Goal: Information Seeking & Learning: Compare options

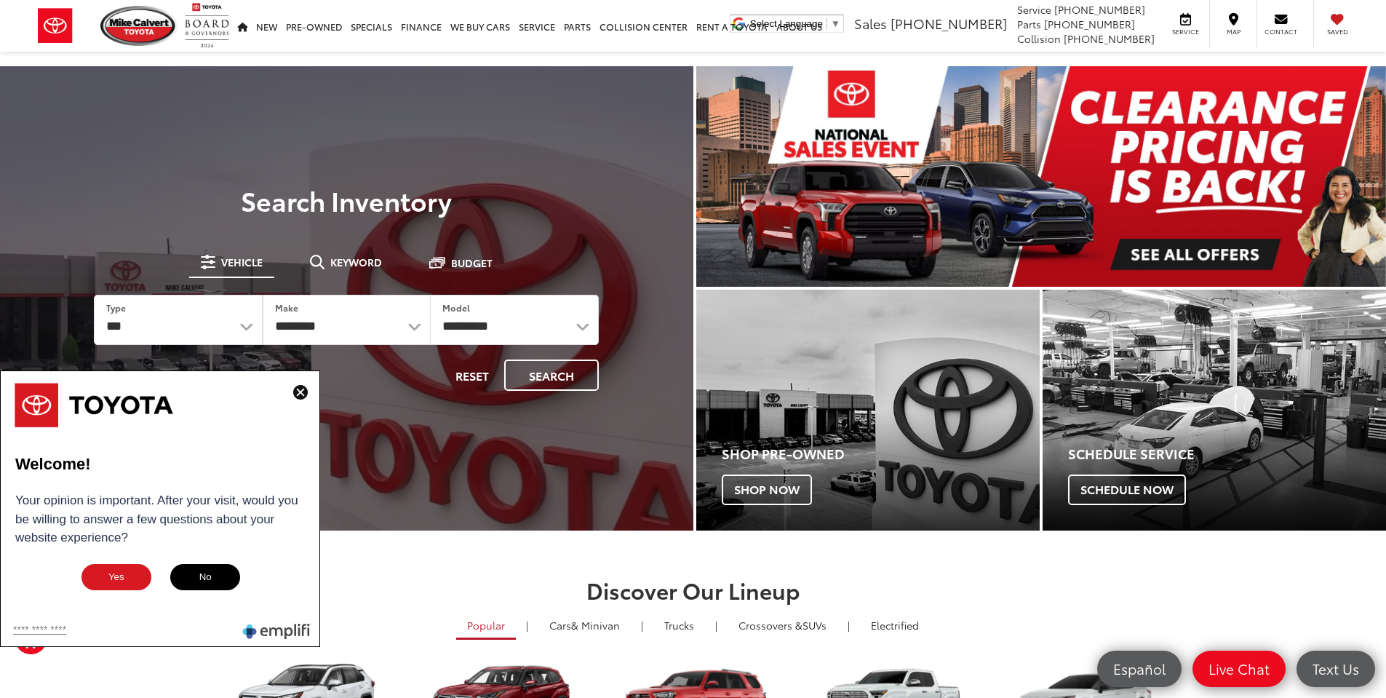
click at [303, 391] on img at bounding box center [300, 392] width 15 height 15
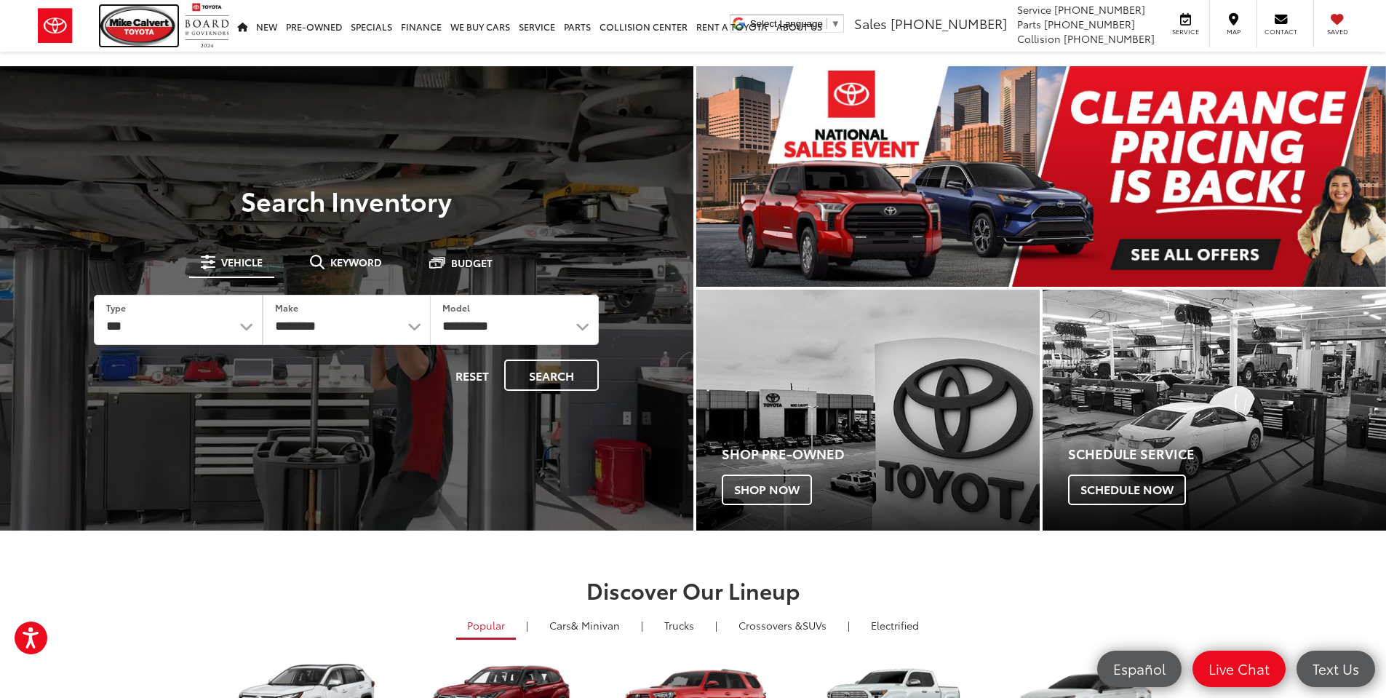
click at [137, 28] on img at bounding box center [138, 26] width 77 height 40
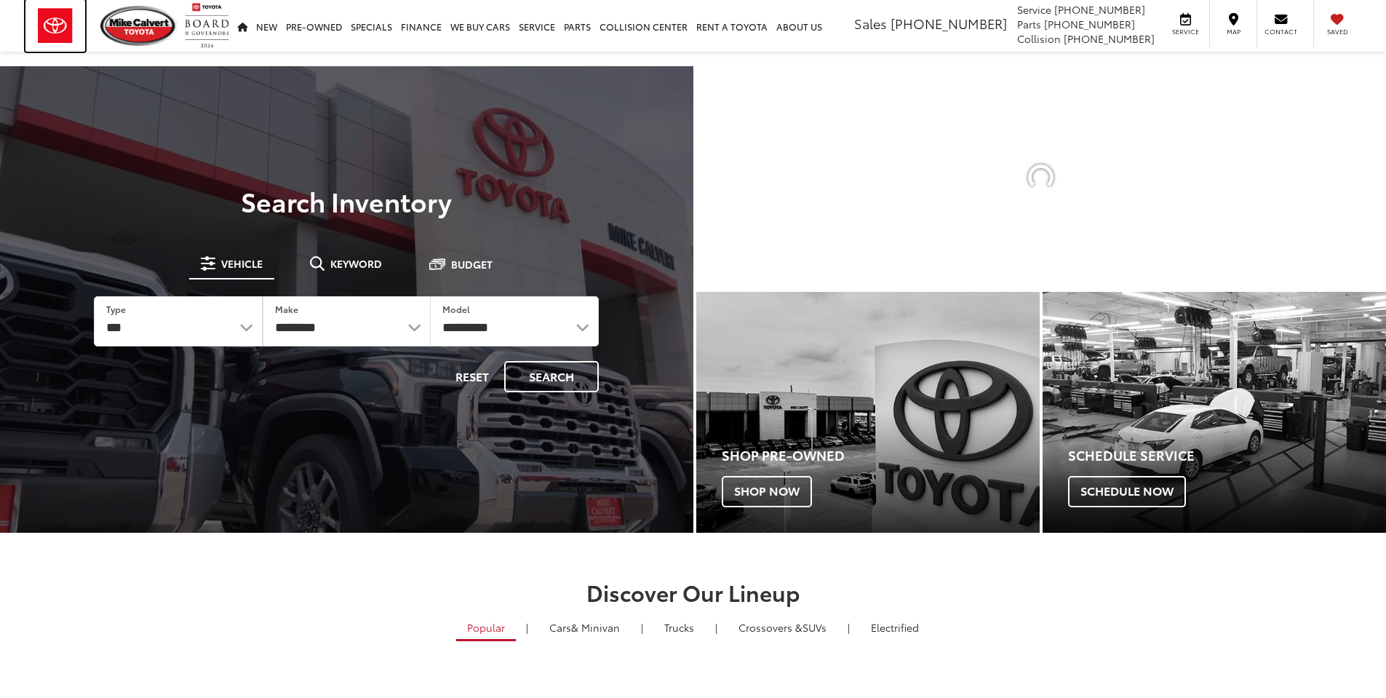
drag, startPoint x: 0, startPoint y: 0, endPoint x: 55, endPoint y: 28, distance: 61.8
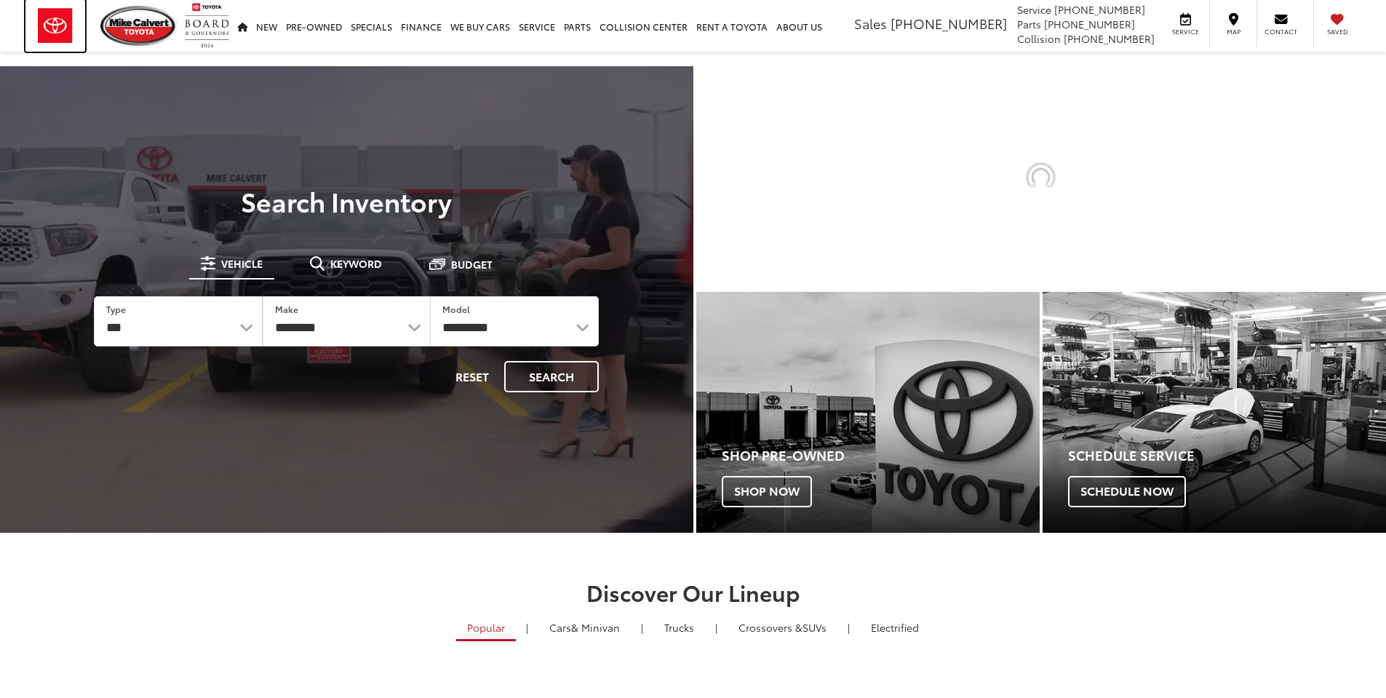
click at [55, 28] on img at bounding box center [55, 26] width 60 height 52
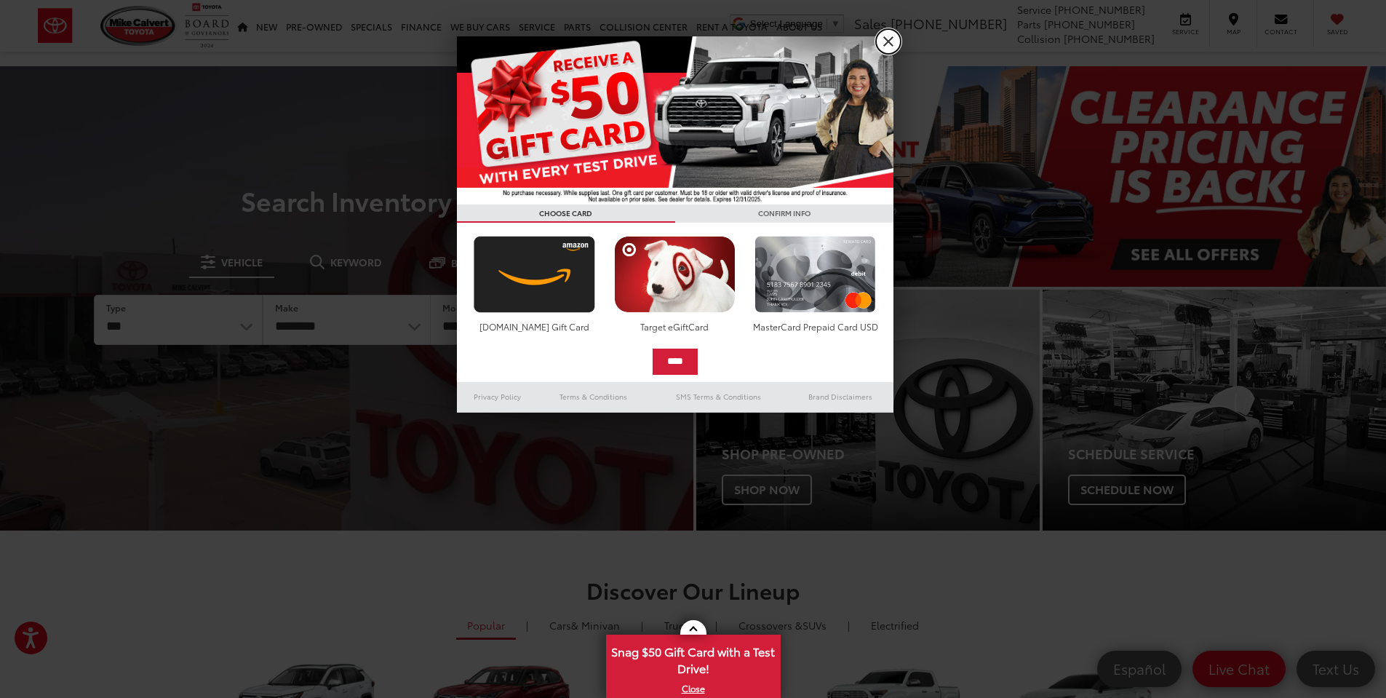
click at [886, 41] on link "X" at bounding box center [888, 41] width 25 height 25
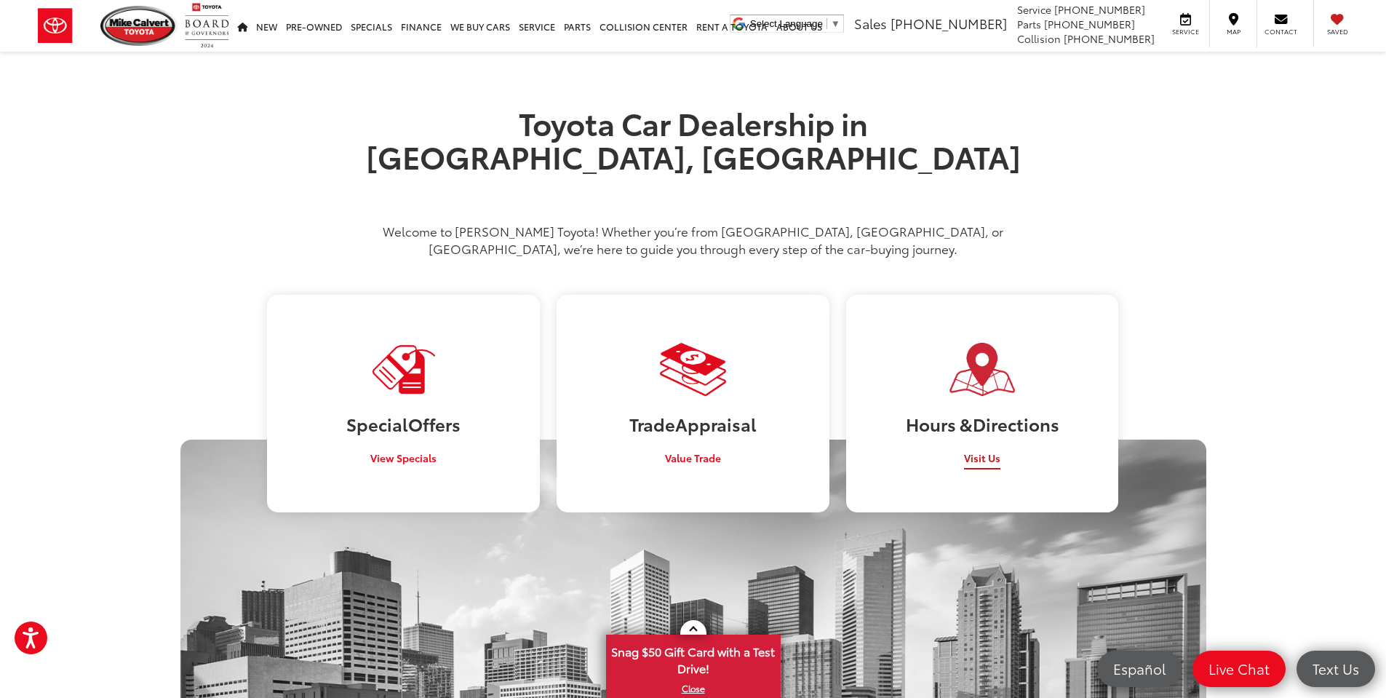
scroll to position [800, 0]
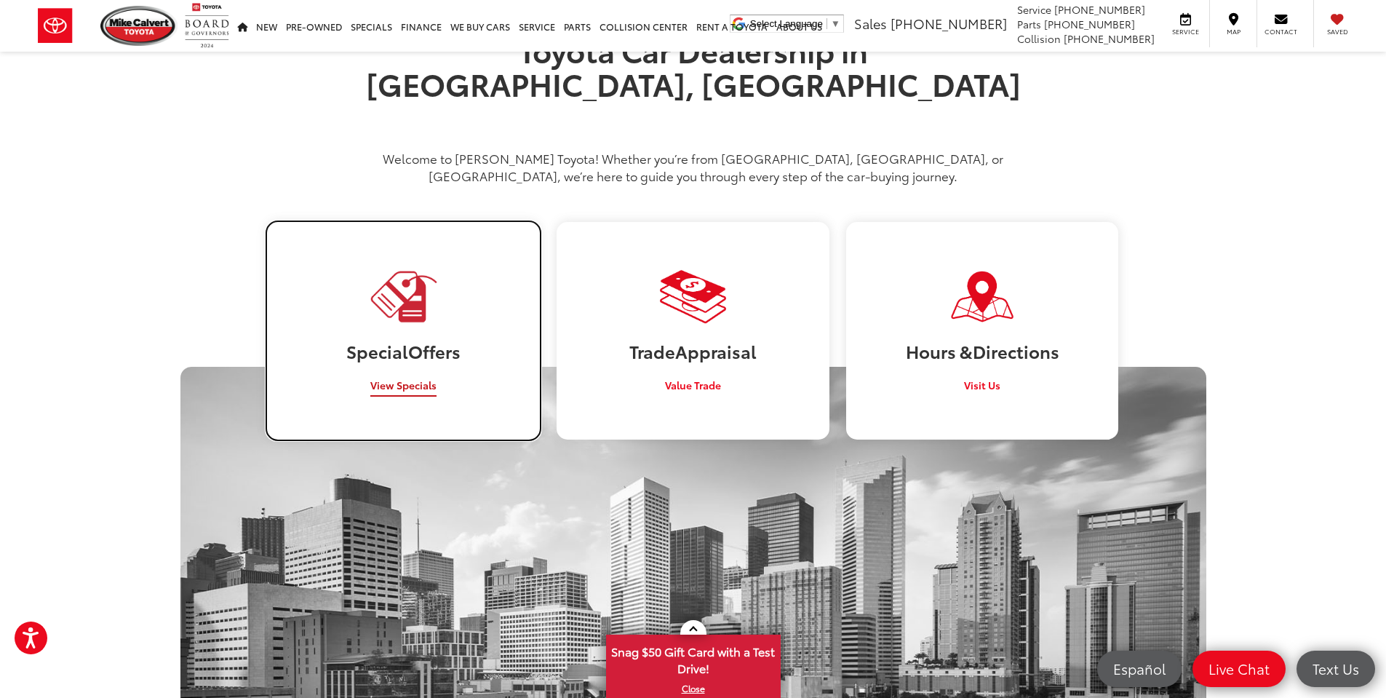
click at [432, 303] on link "Special Offers View Specials" at bounding box center [403, 330] width 272 height 217
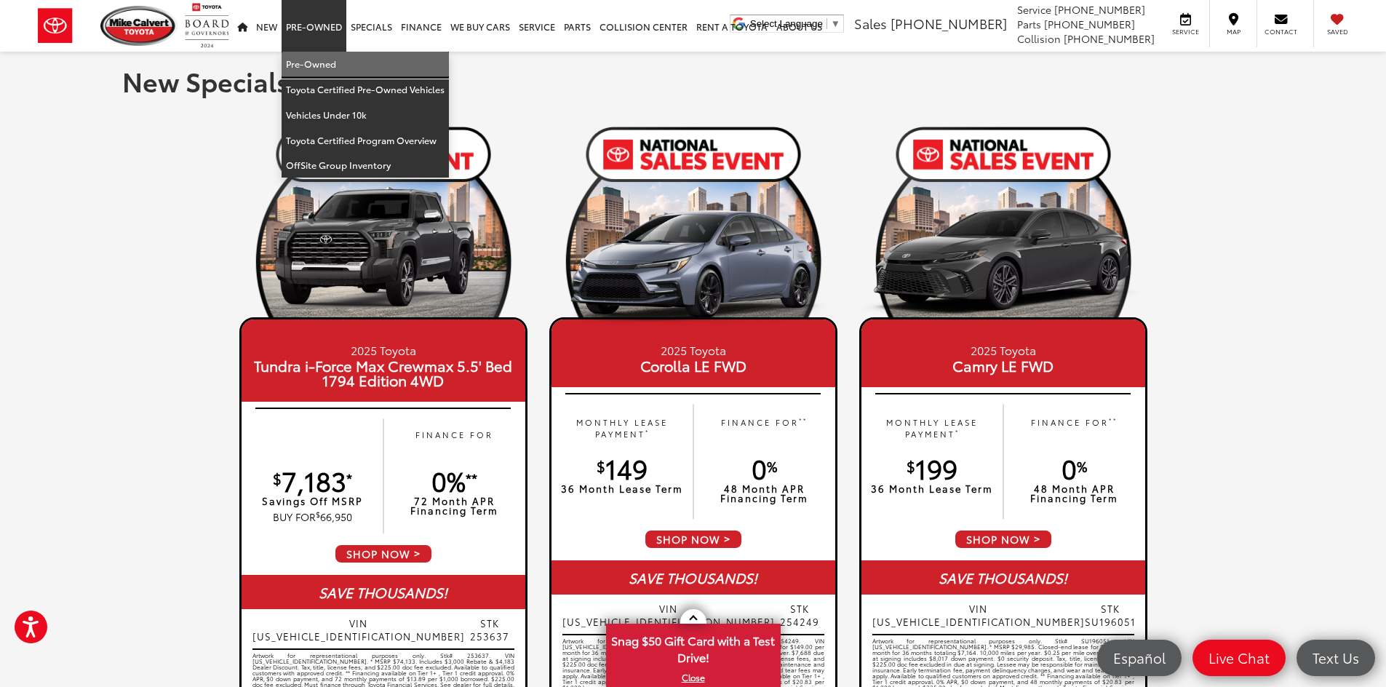
click at [308, 63] on link "Pre-Owned" at bounding box center [365, 64] width 167 height 25
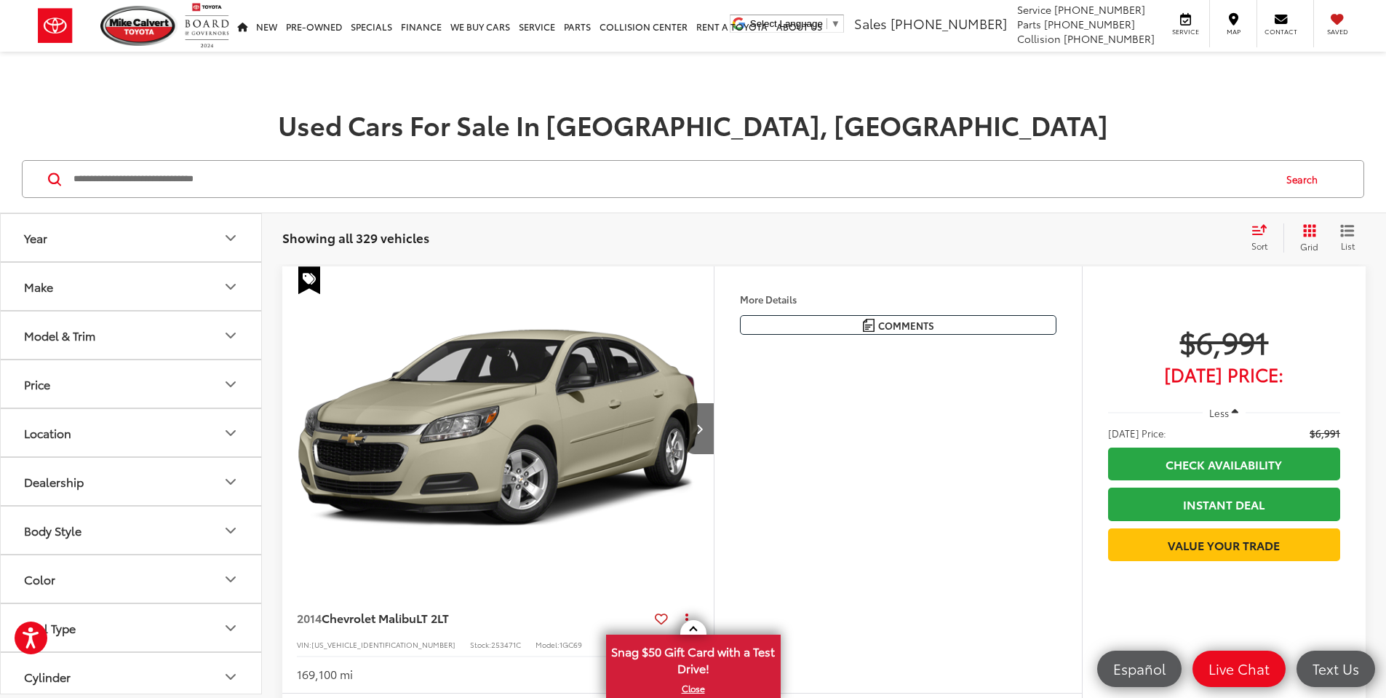
click at [75, 240] on button "Year" at bounding box center [132, 237] width 262 height 47
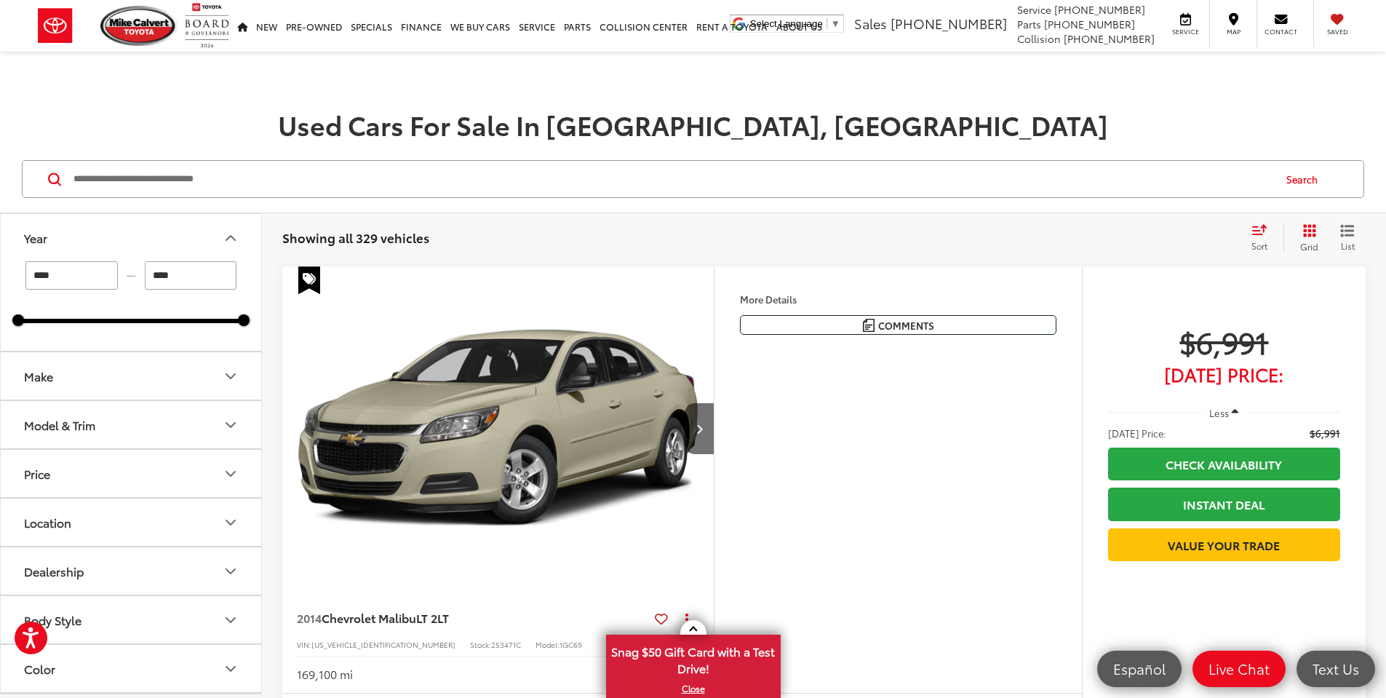
click at [75, 236] on button "Year" at bounding box center [132, 237] width 262 height 47
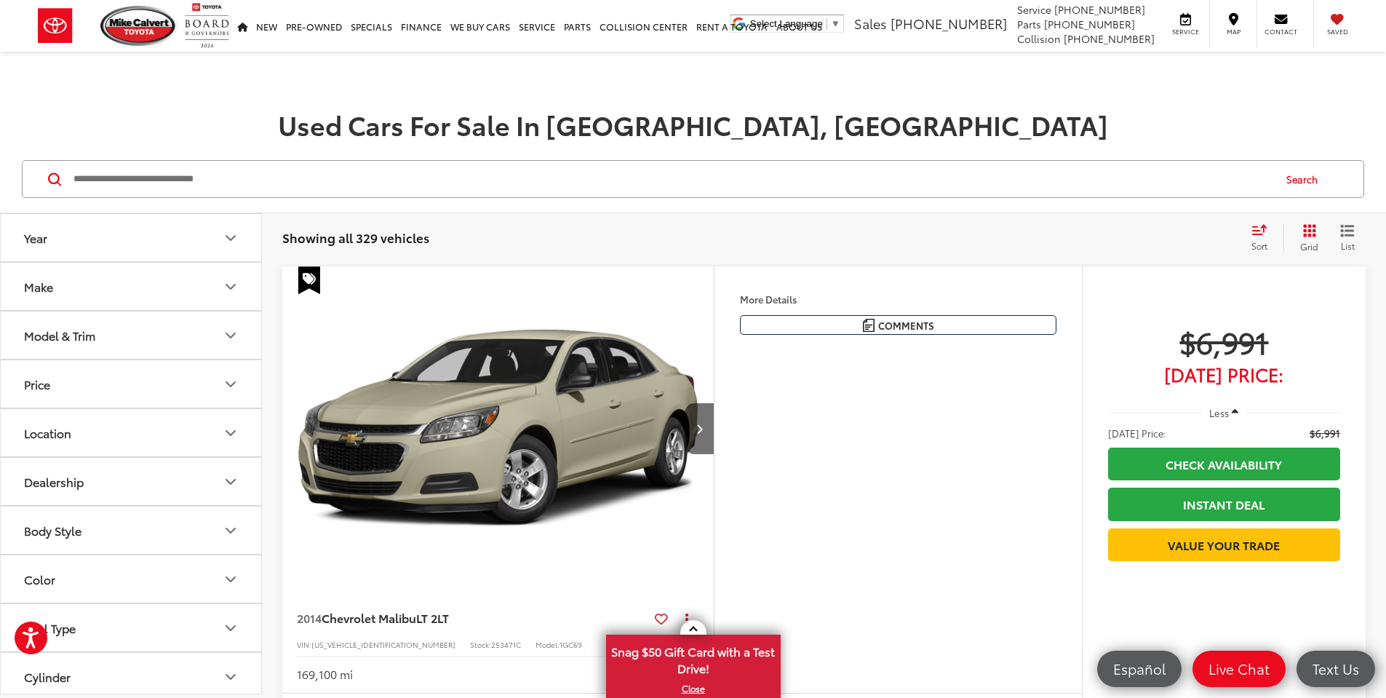
click at [69, 282] on button "Make" at bounding box center [132, 286] width 262 height 47
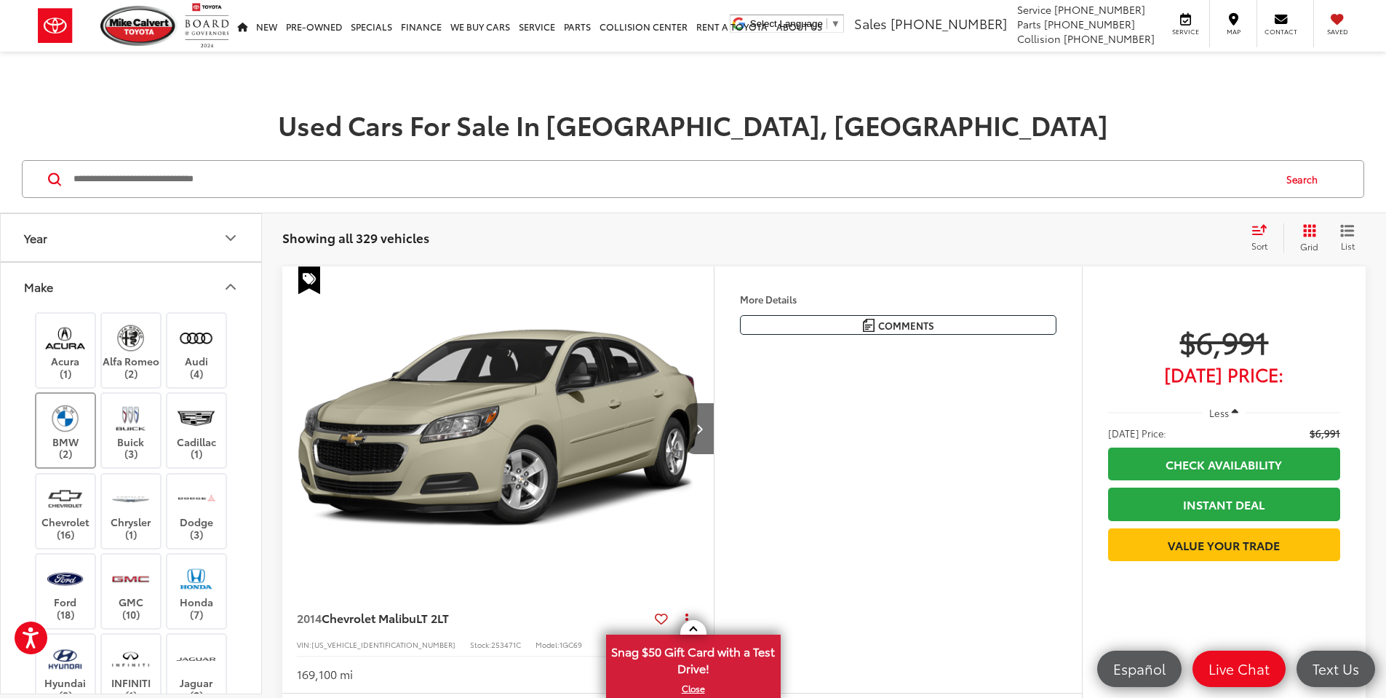
click at [61, 429] on img at bounding box center [65, 418] width 40 height 34
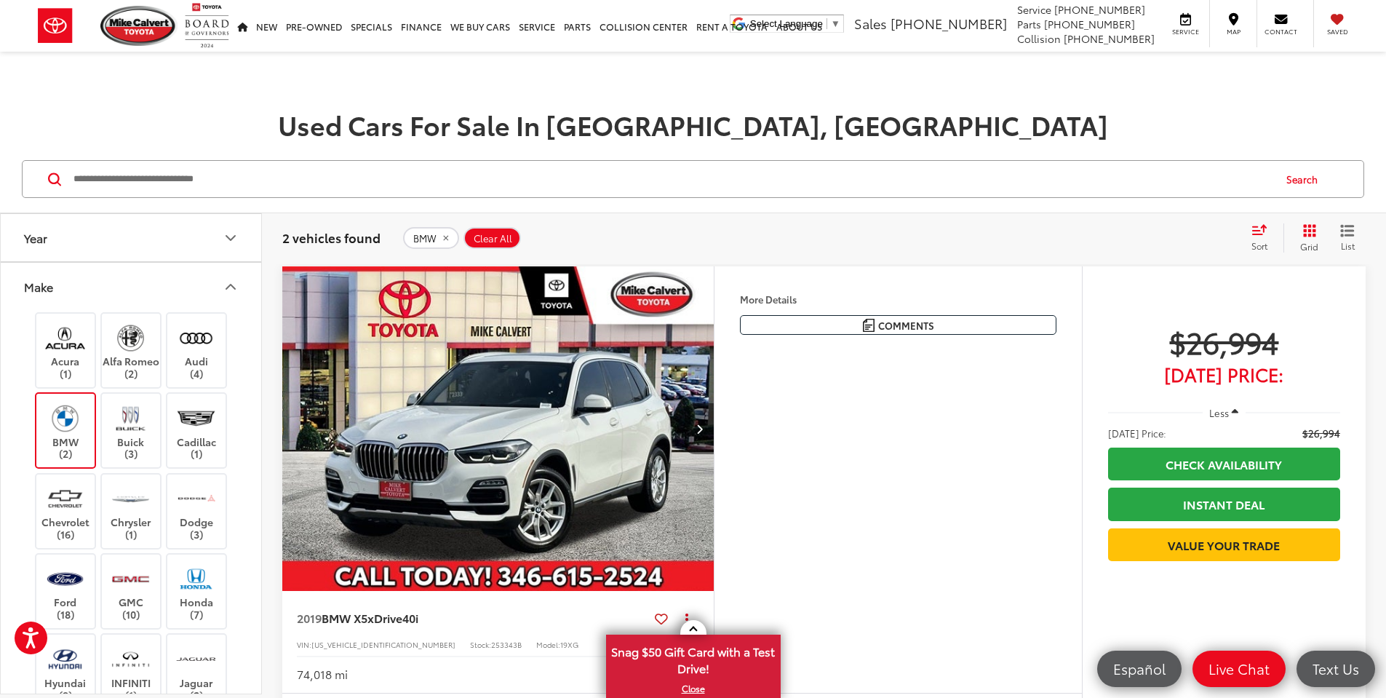
click at [703, 434] on icon "Next image" at bounding box center [699, 428] width 7 height 10
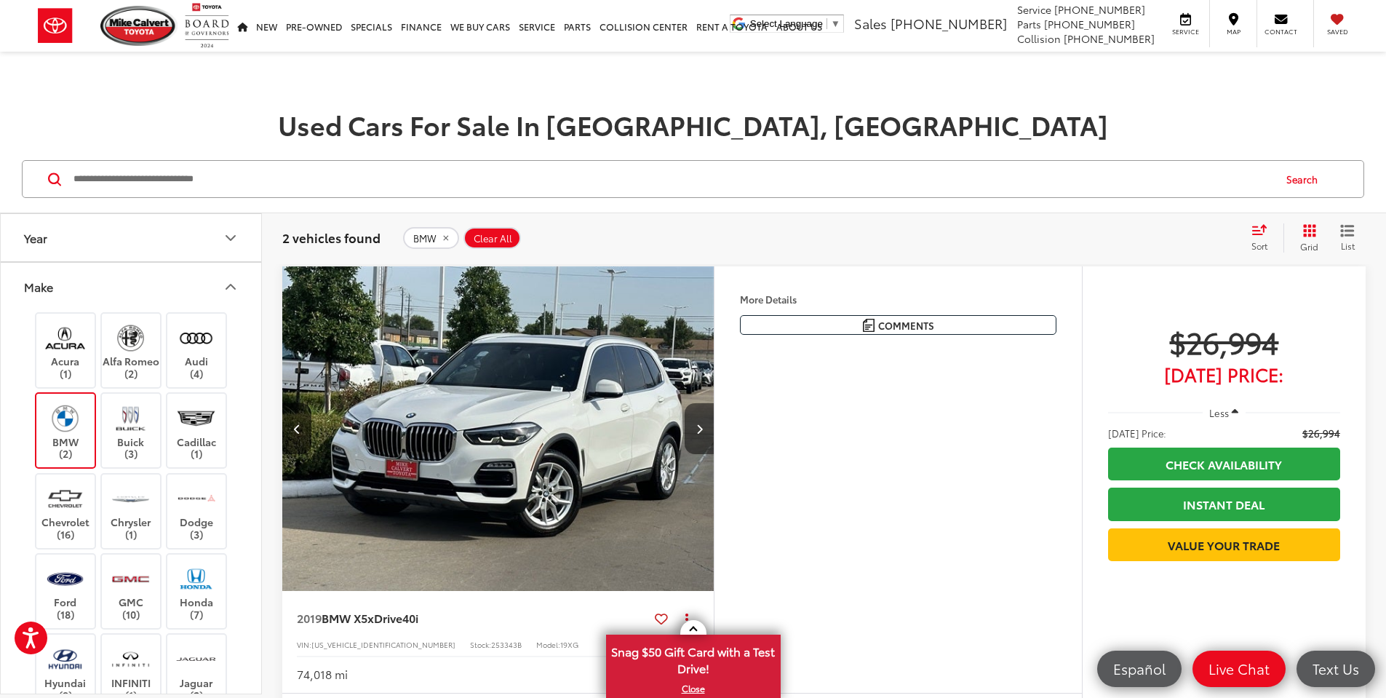
click at [703, 434] on icon "Next image" at bounding box center [699, 428] width 7 height 10
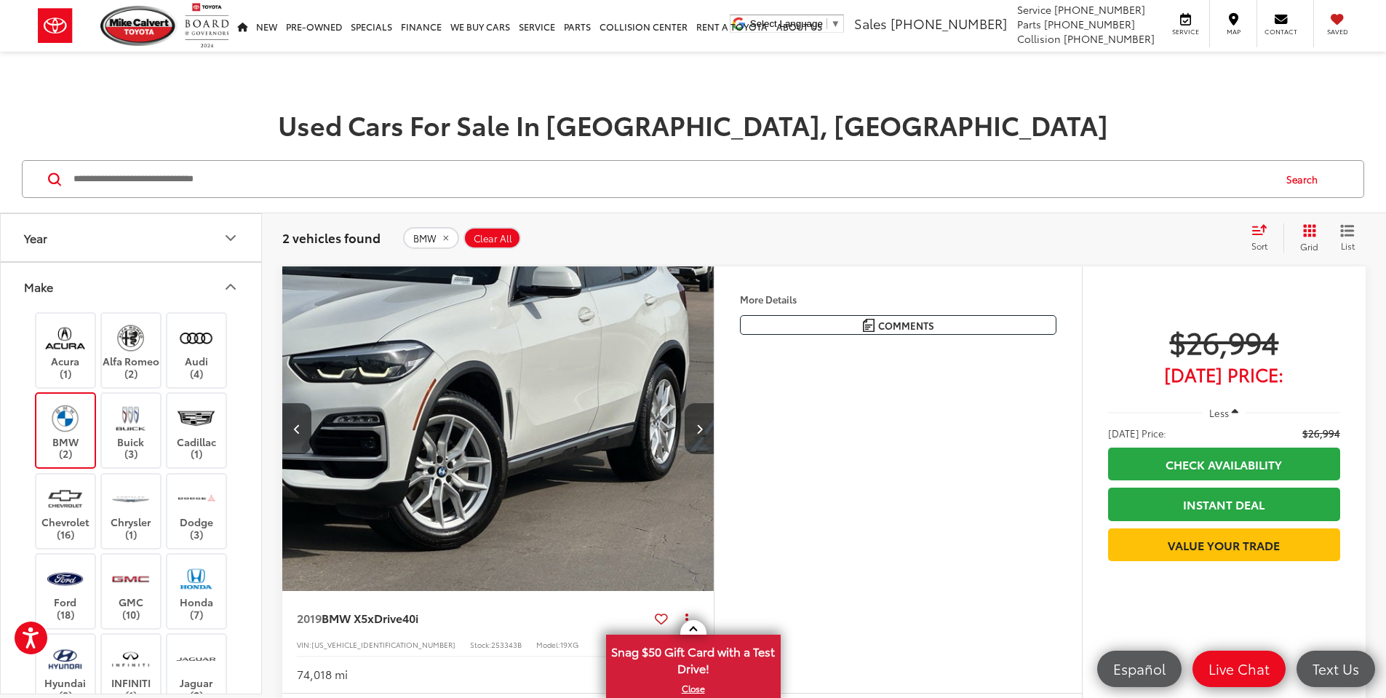
click at [703, 434] on icon "Next image" at bounding box center [699, 428] width 7 height 10
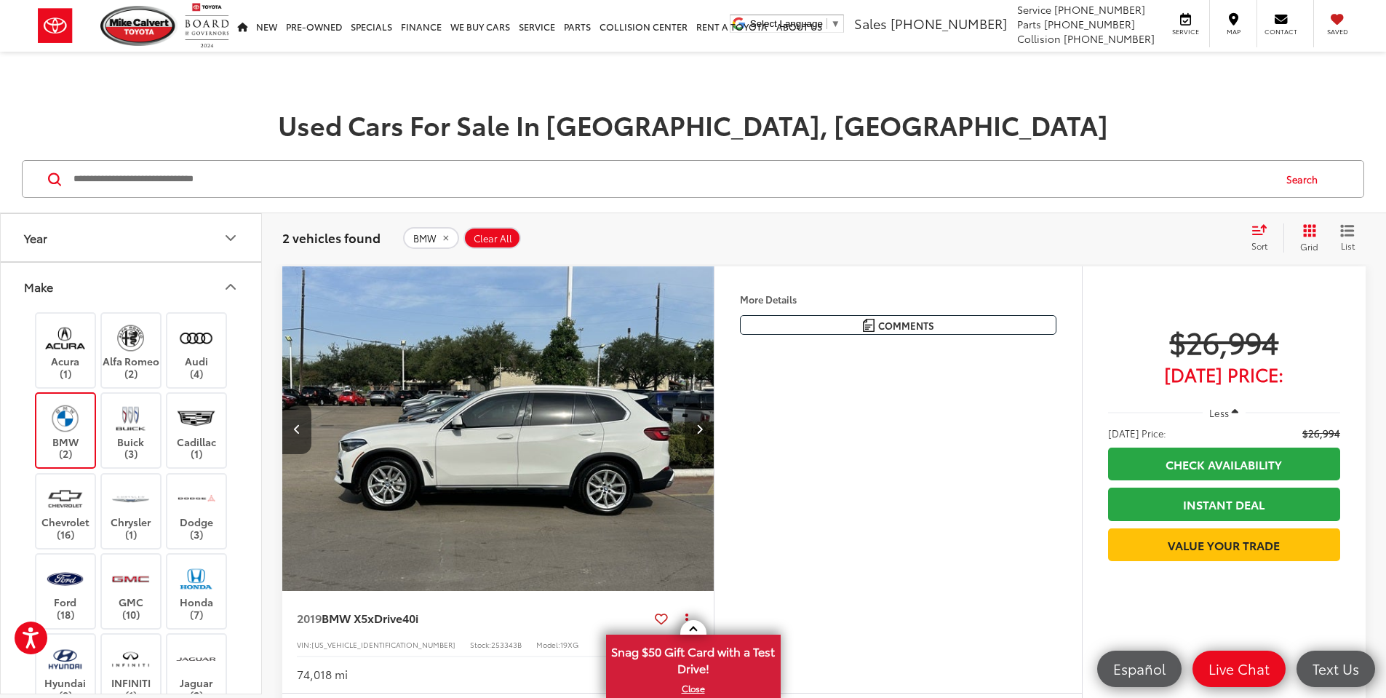
click at [703, 434] on icon "Next image" at bounding box center [699, 428] width 7 height 10
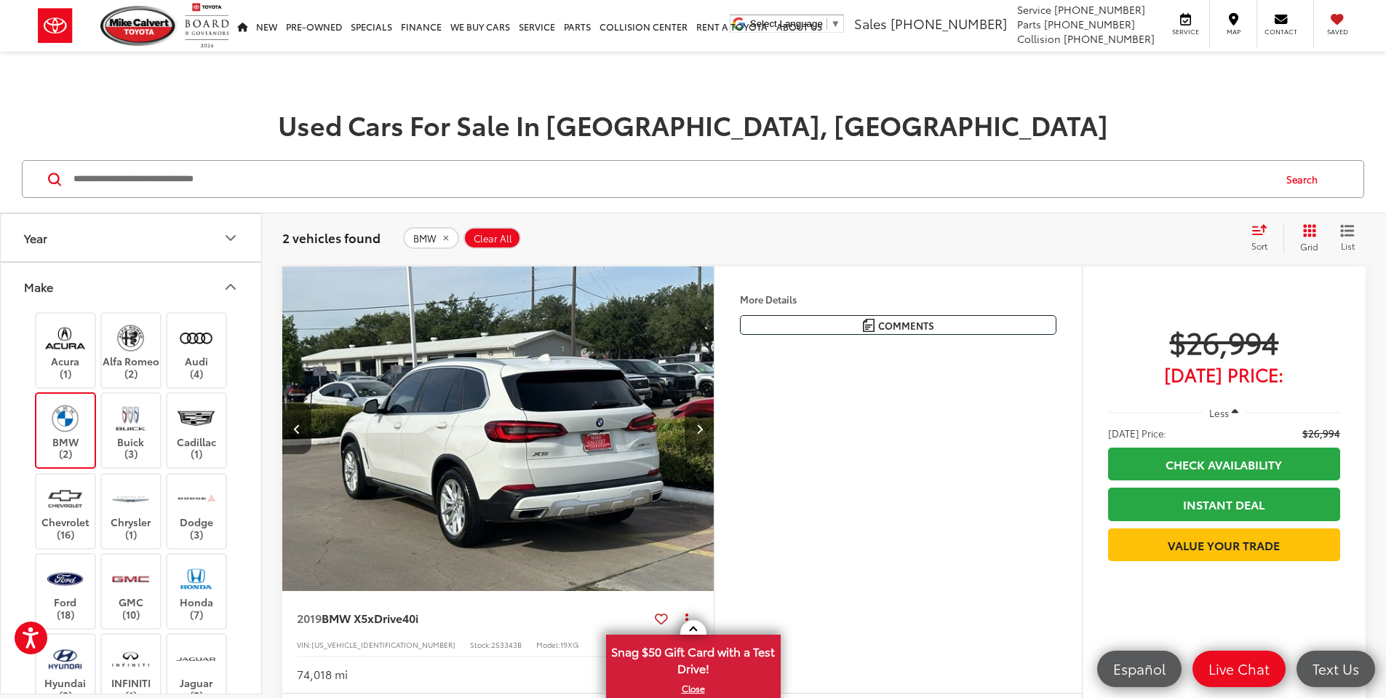
scroll to position [0, 2206]
click at [703, 434] on icon "Next image" at bounding box center [699, 428] width 7 height 10
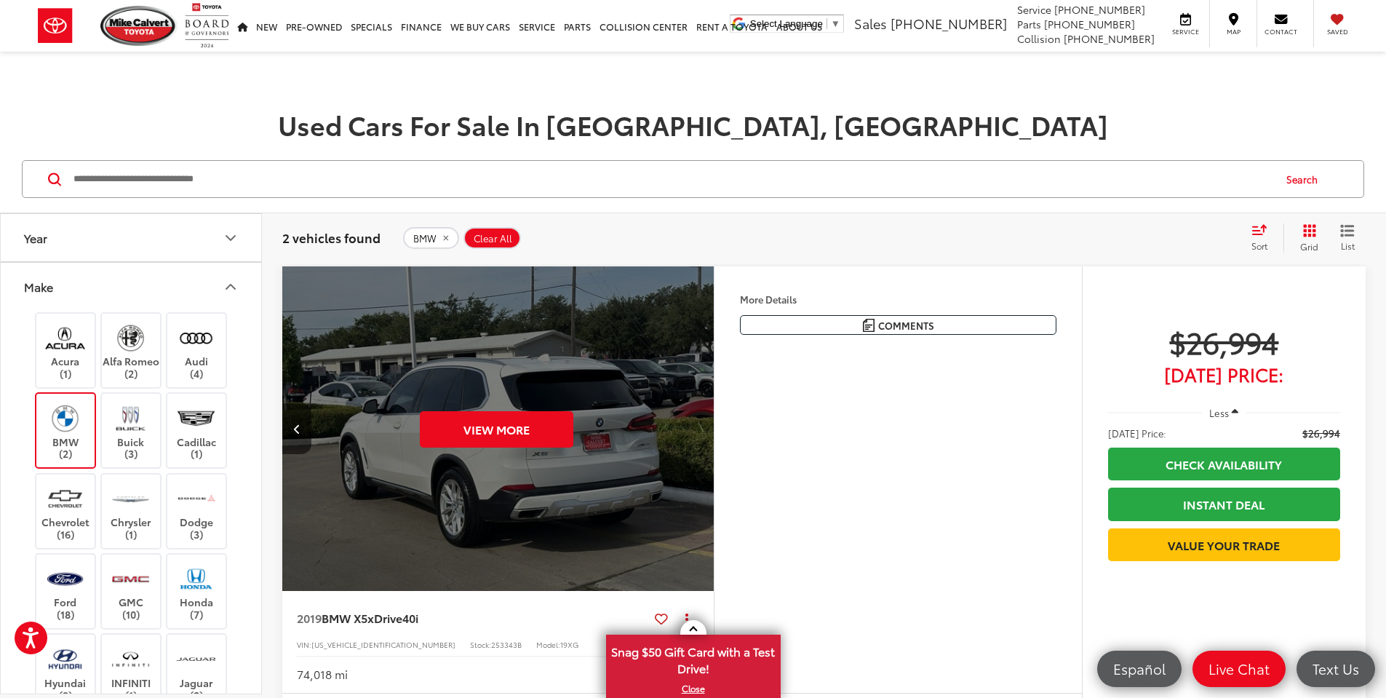
scroll to position [0, 2758]
click at [713, 468] on div "View More" at bounding box center [496, 428] width 434 height 325
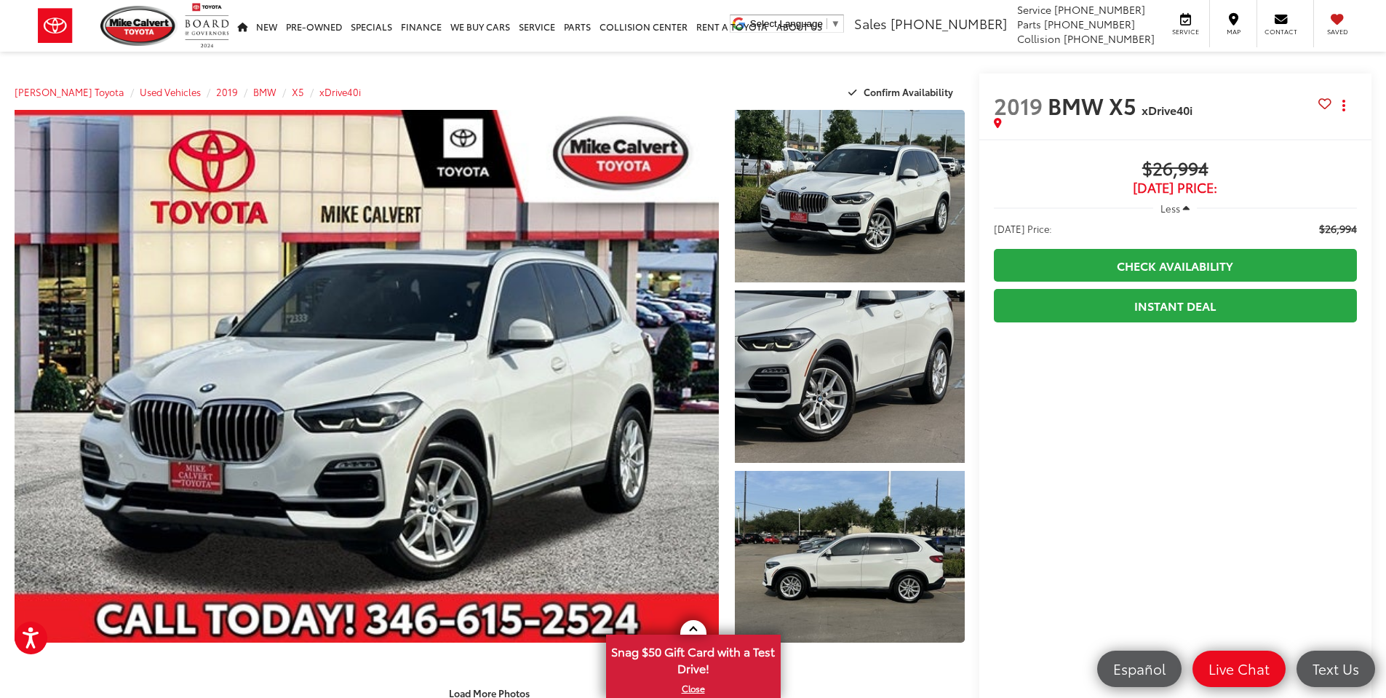
click at [1165, 202] on span "Less" at bounding box center [1170, 207] width 20 height 13
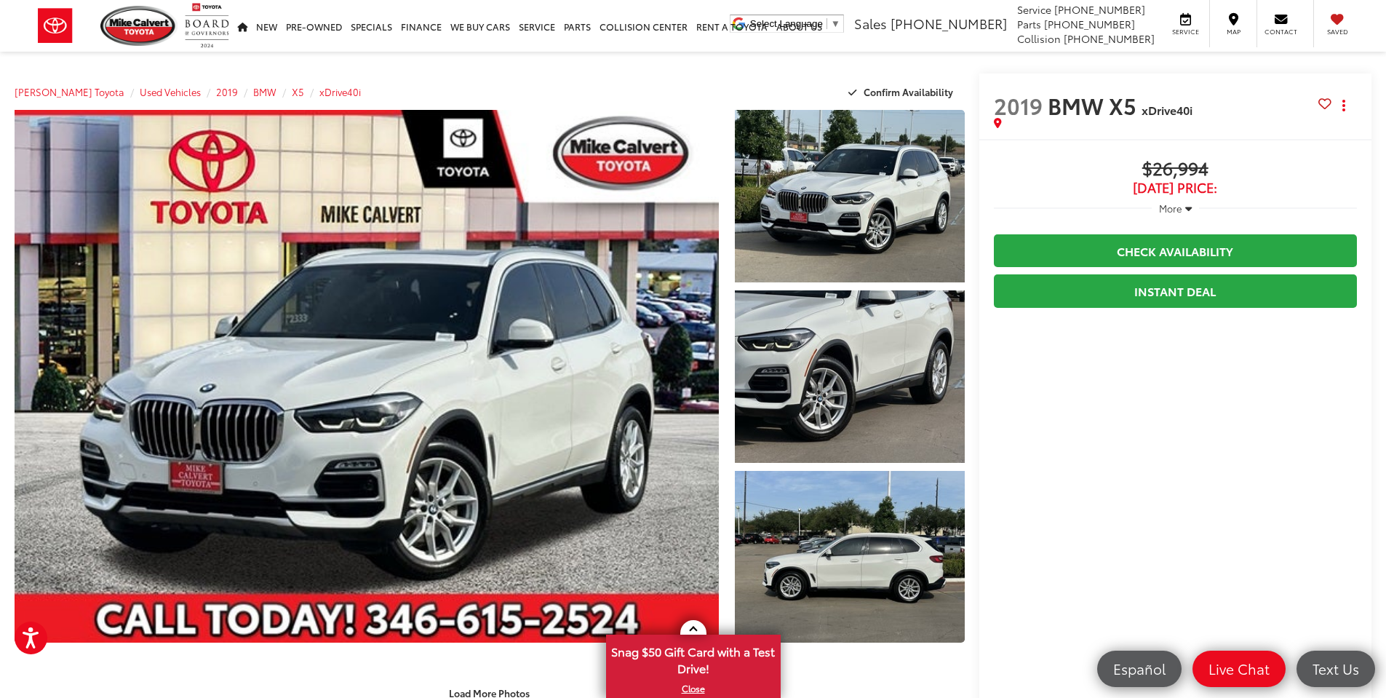
click at [1165, 201] on span "More" at bounding box center [1170, 207] width 23 height 13
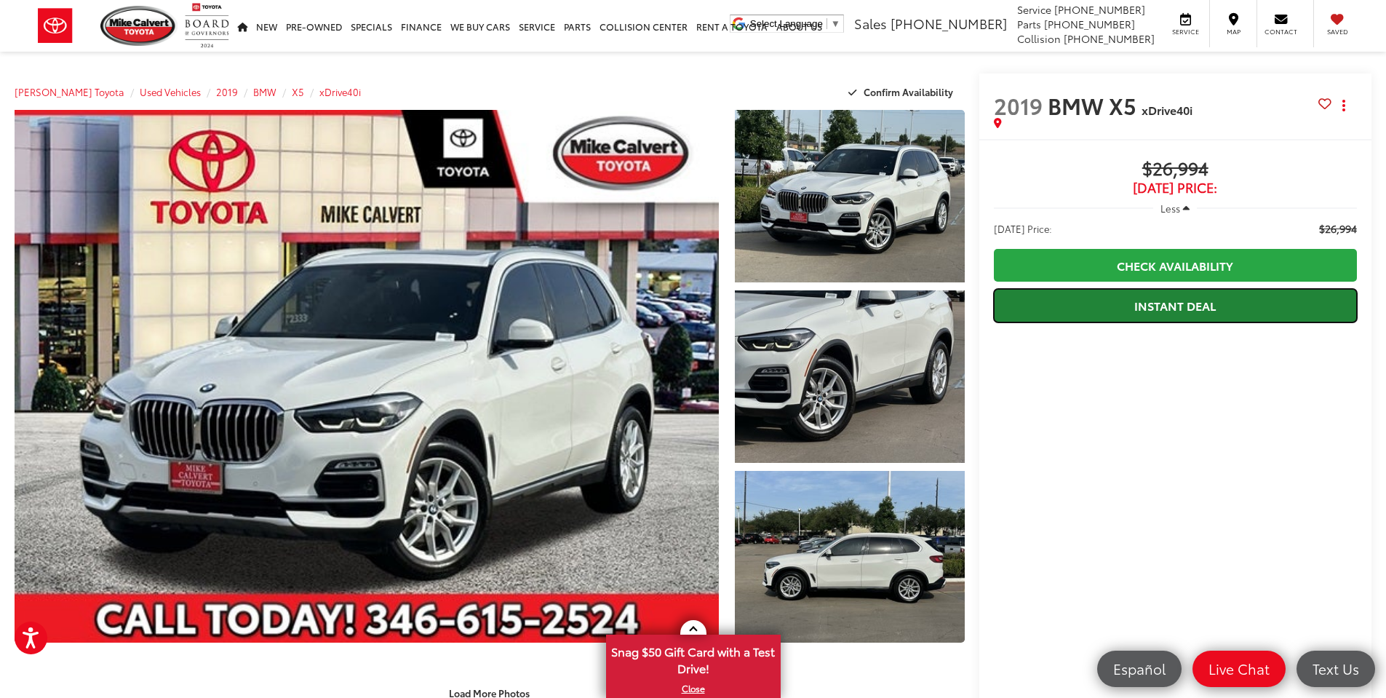
click at [1168, 299] on link "Instant Deal" at bounding box center [1175, 305] width 363 height 33
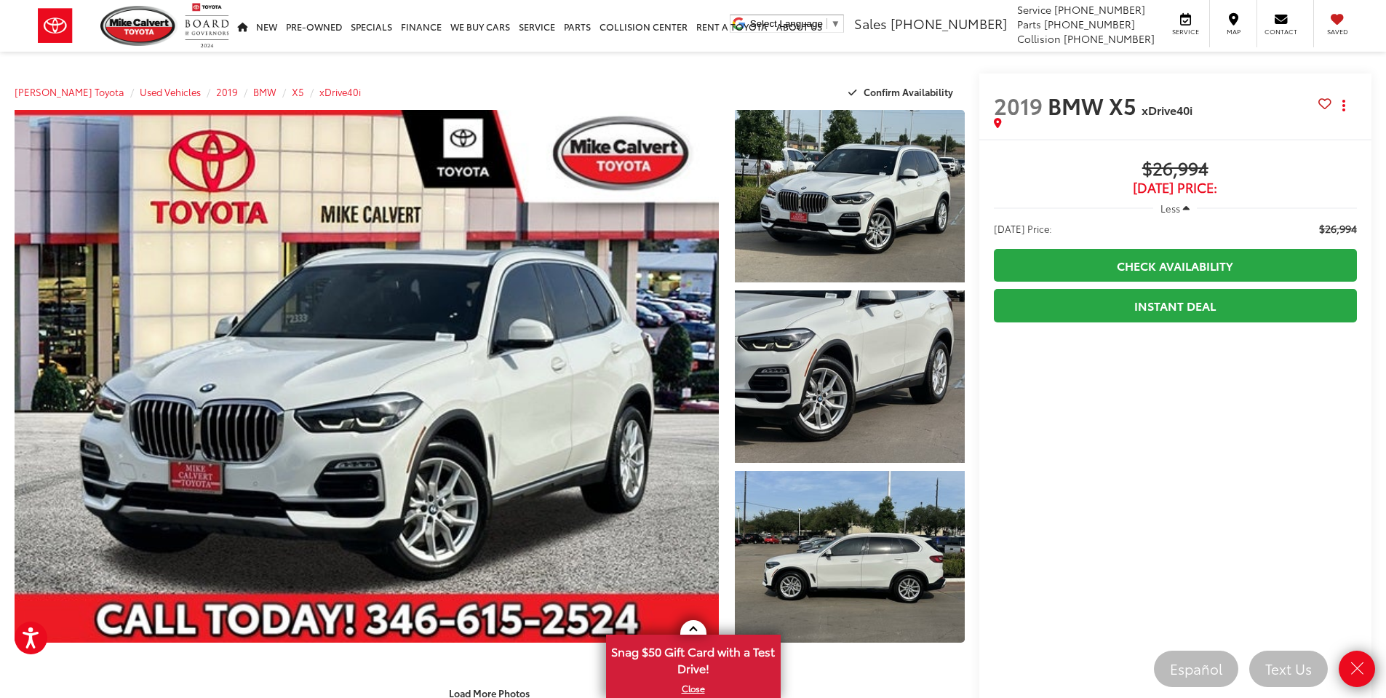
click at [759, 75] on div "Mike Calvert Toyota Used Vehicles 2019 BMW X5 xDrive40i Confirm Availability" at bounding box center [490, 91] width 950 height 36
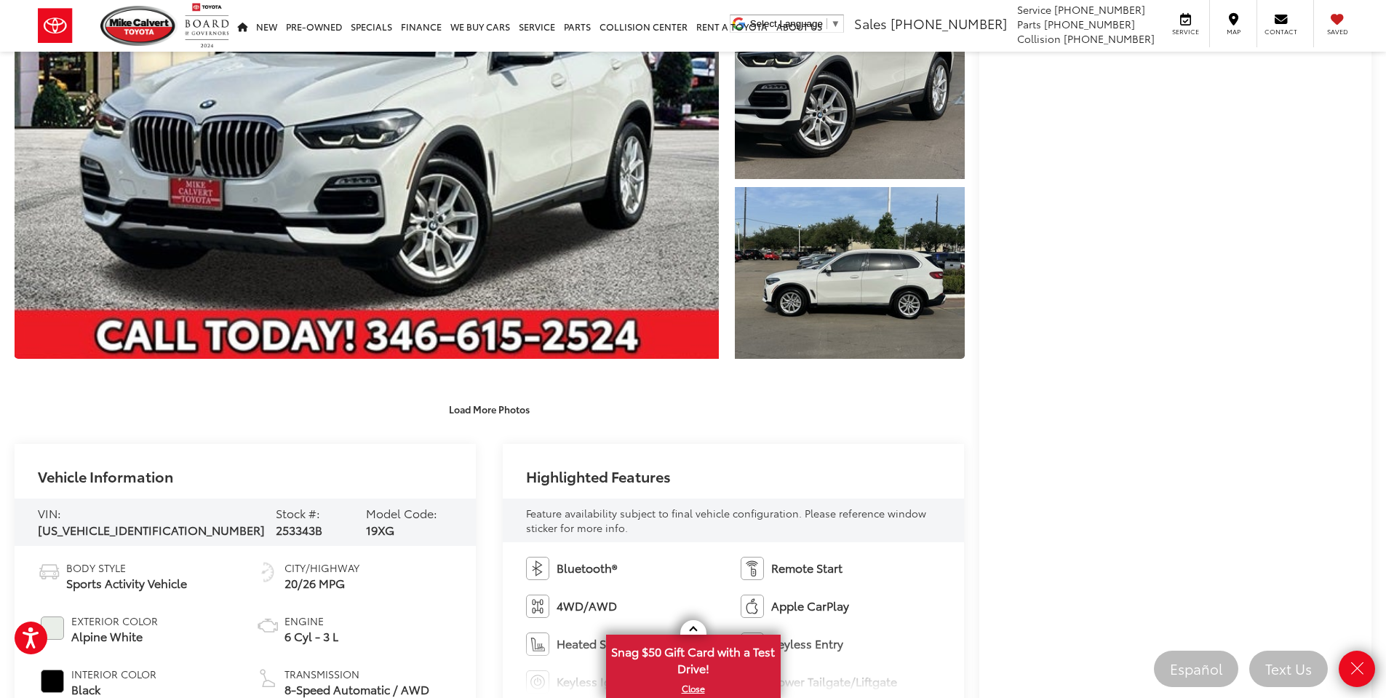
scroll to position [291, 0]
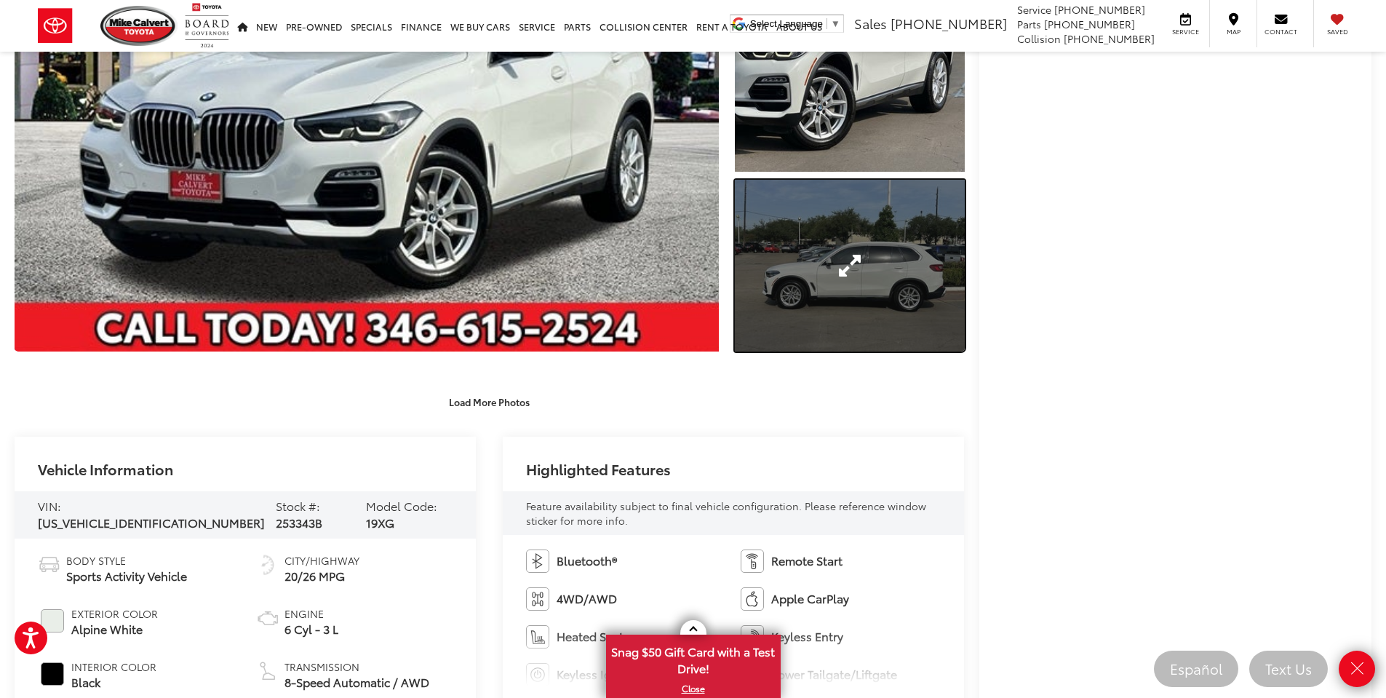
click at [796, 327] on link "Expand Photo 3" at bounding box center [850, 266] width 230 height 172
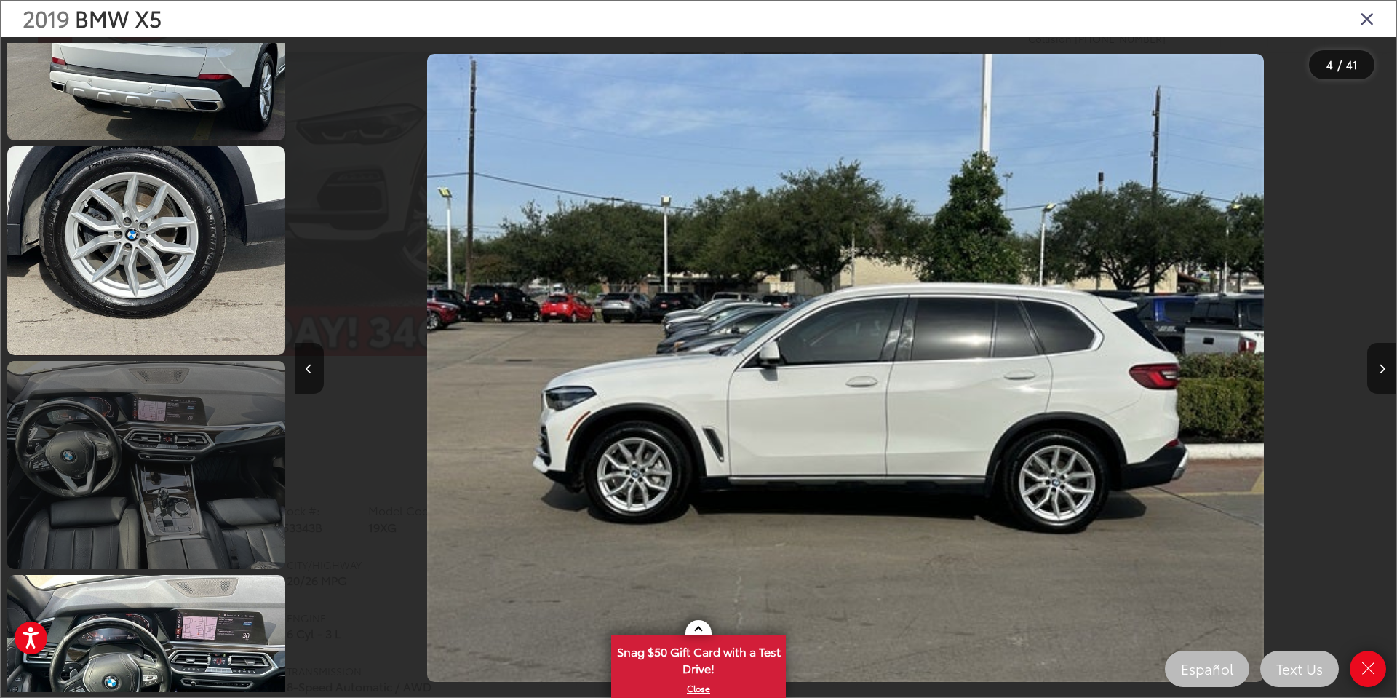
scroll to position [1487, 0]
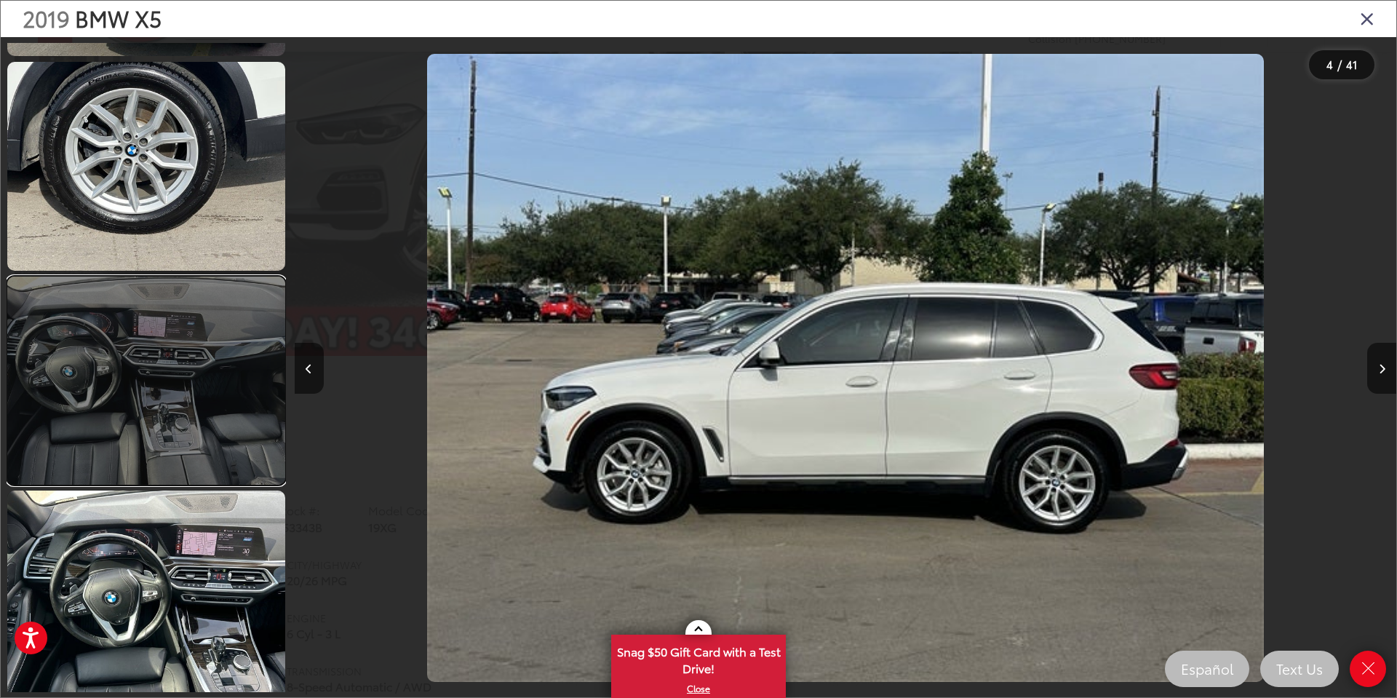
click at [223, 452] on link at bounding box center [146, 380] width 278 height 208
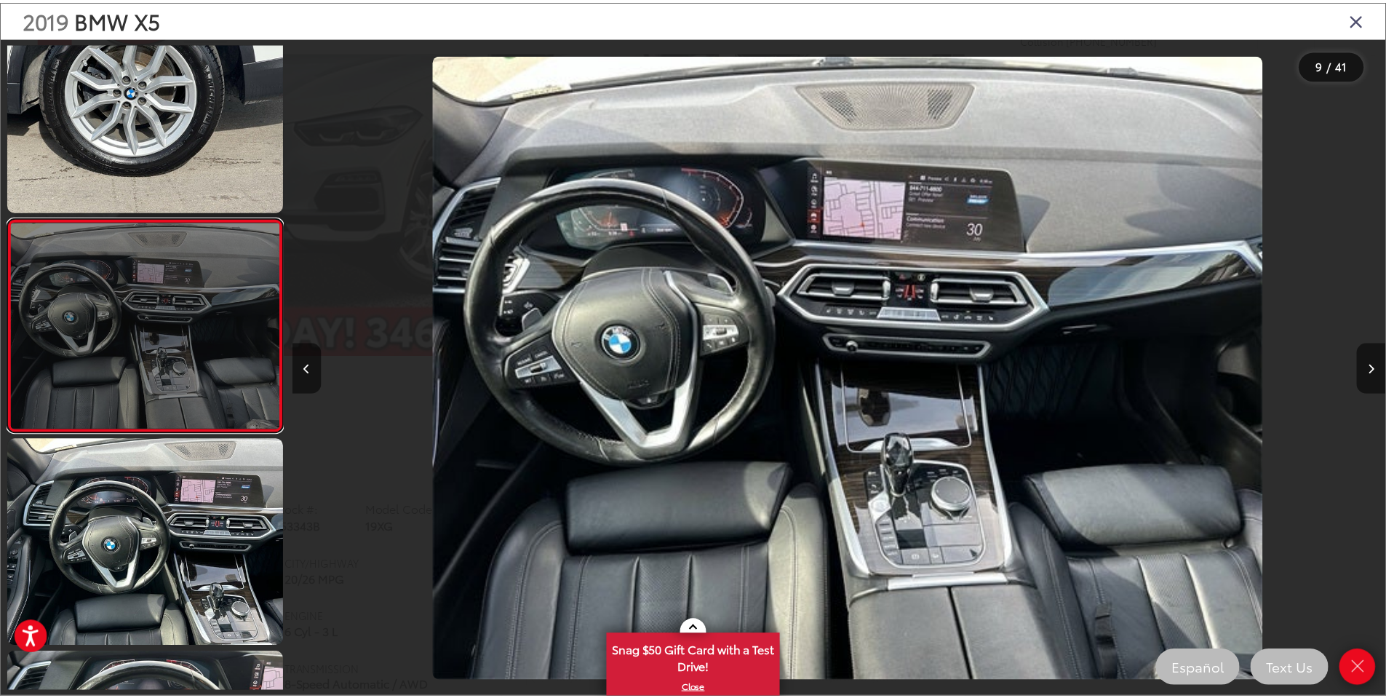
scroll to position [0, 8813]
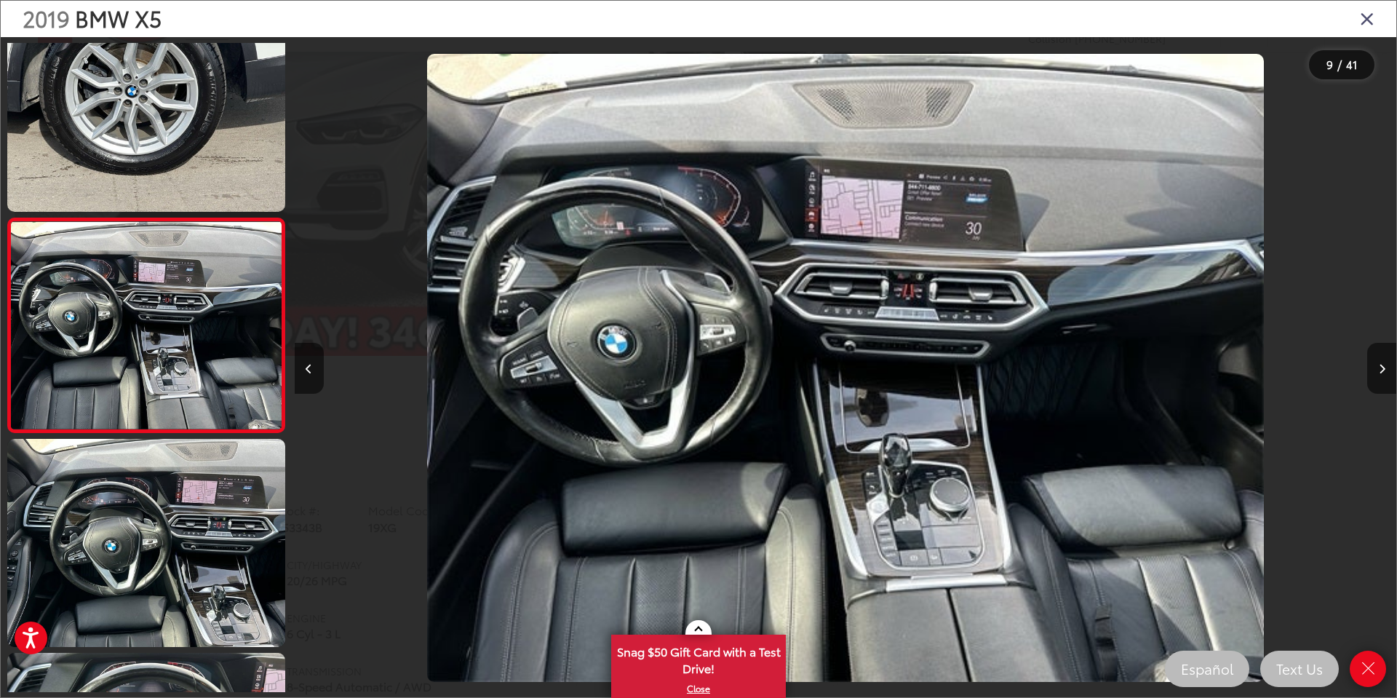
click at [1366, 16] on icon "Close gallery" at bounding box center [1367, 18] width 15 height 19
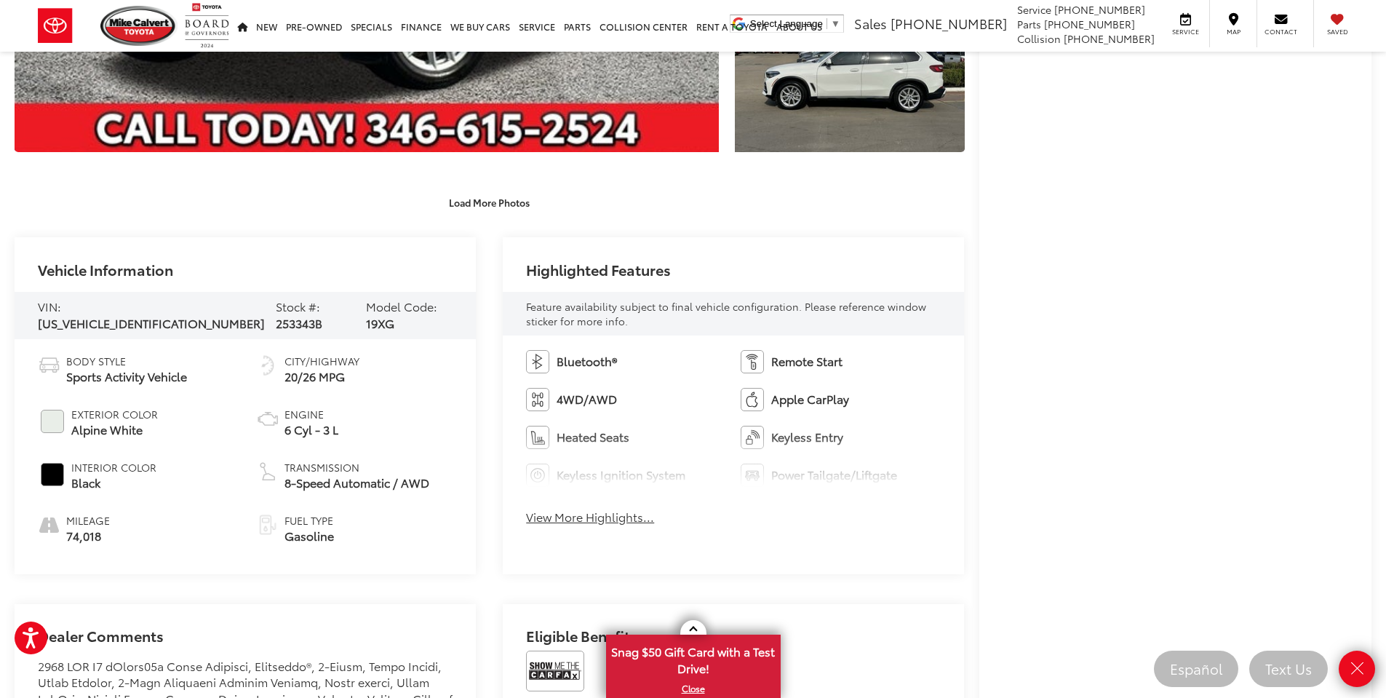
scroll to position [582, 0]
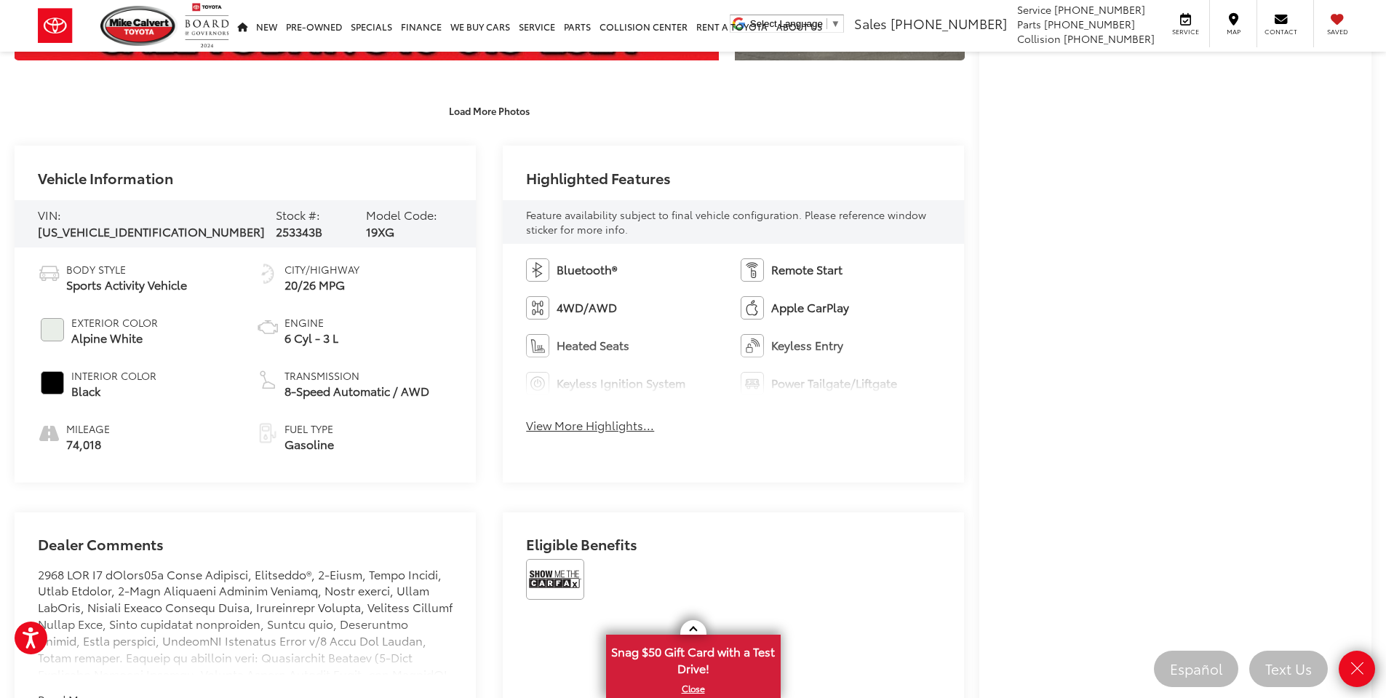
click at [575, 430] on button "View More Highlights..." at bounding box center [590, 425] width 128 height 17
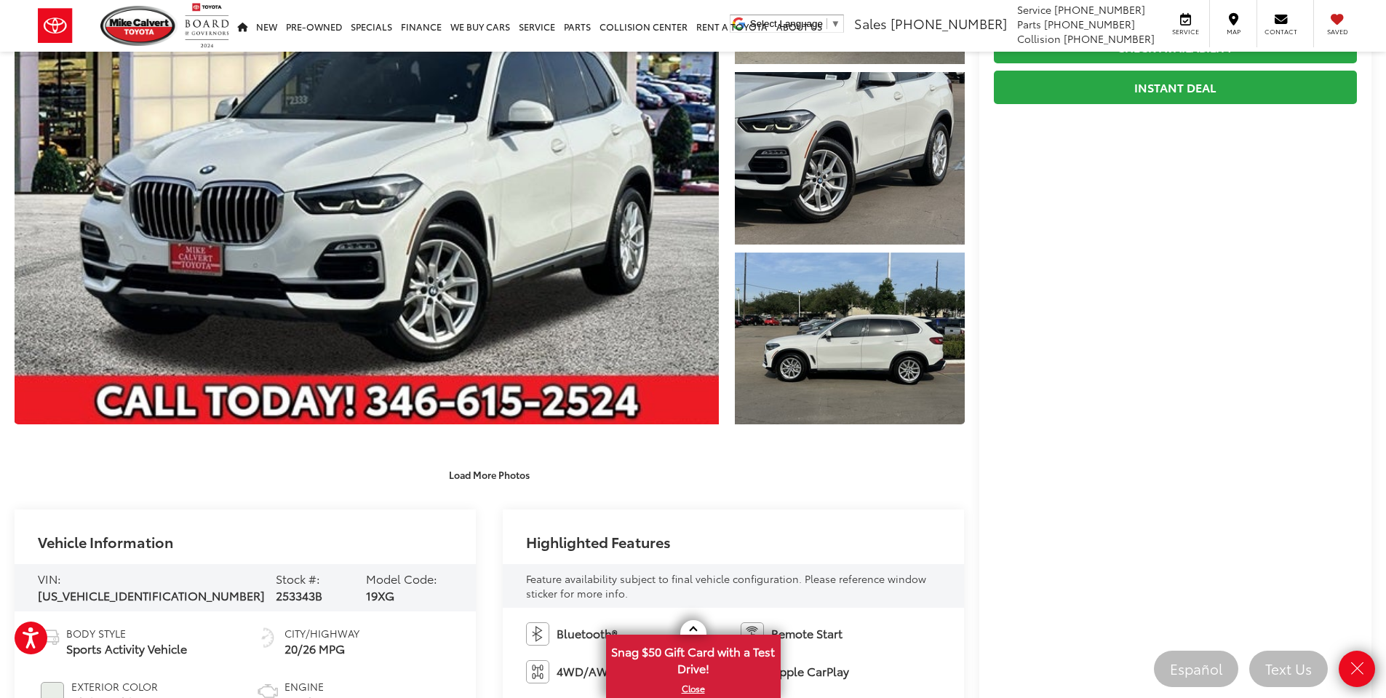
scroll to position [0, 0]
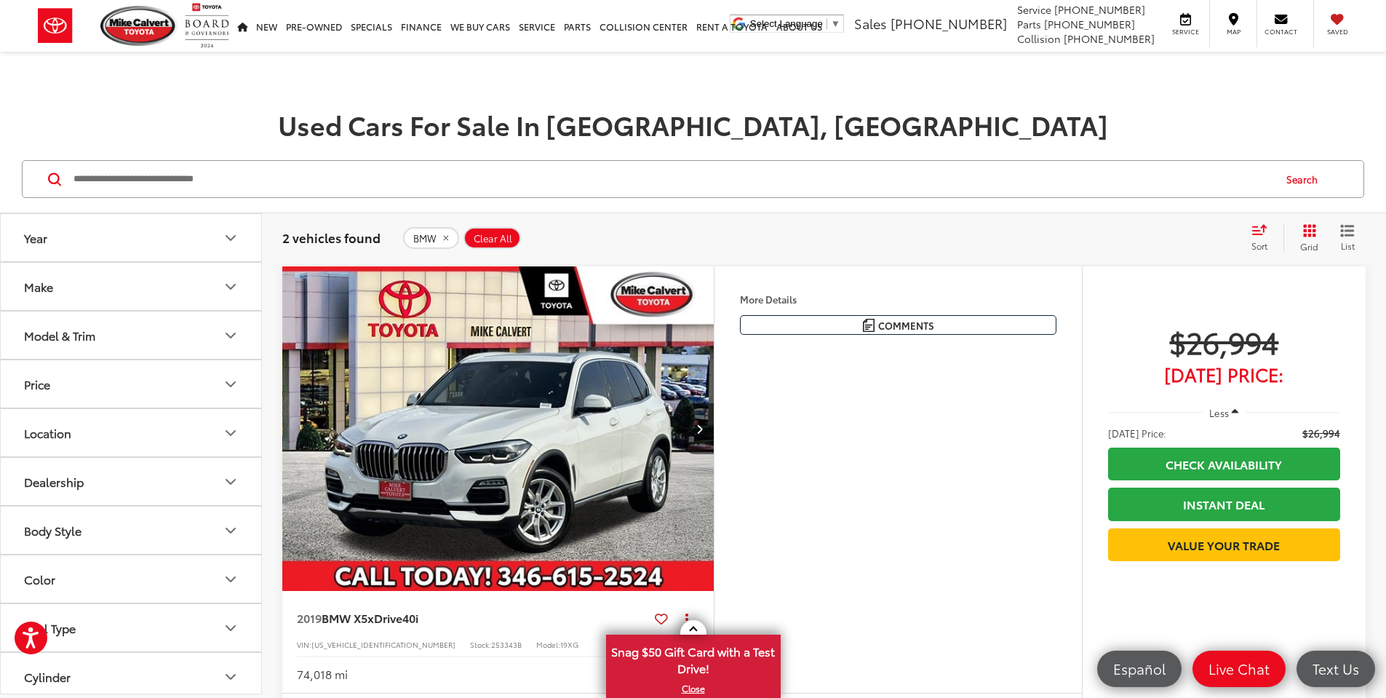
click at [98, 304] on button "Make" at bounding box center [132, 286] width 262 height 47
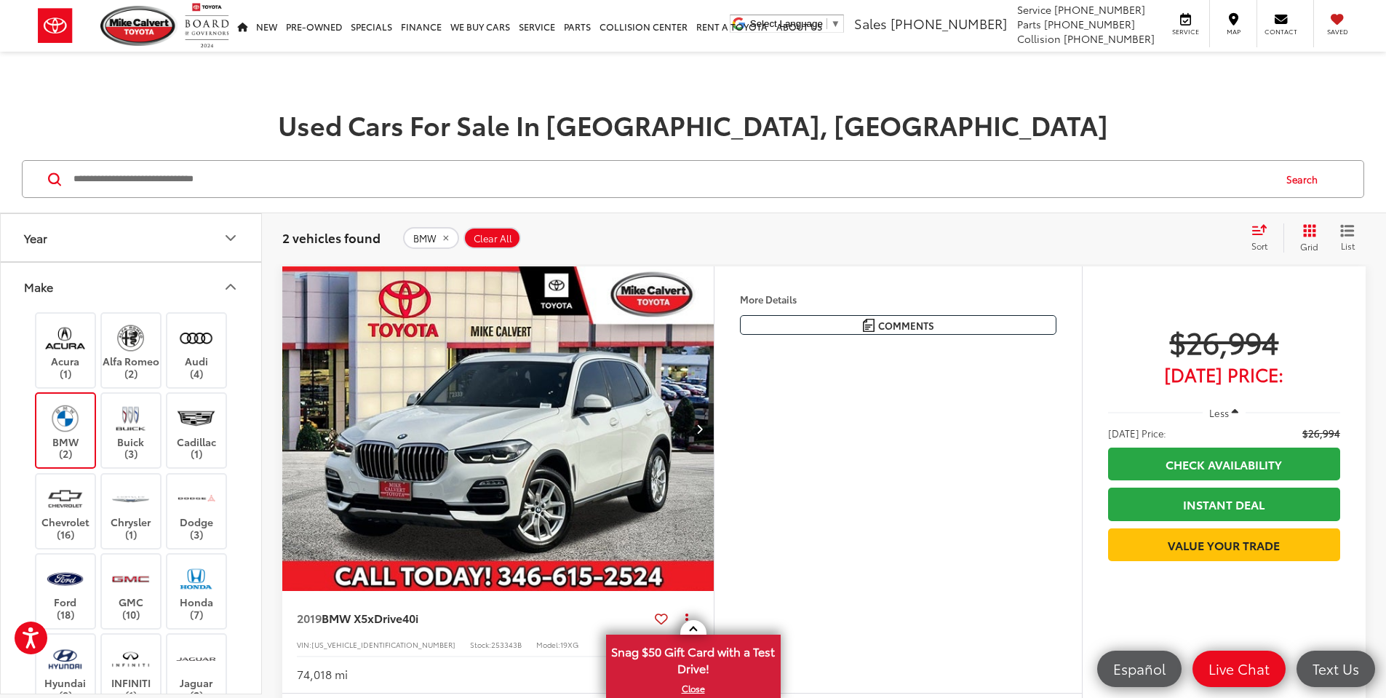
click at [81, 401] on img at bounding box center [65, 418] width 40 height 34
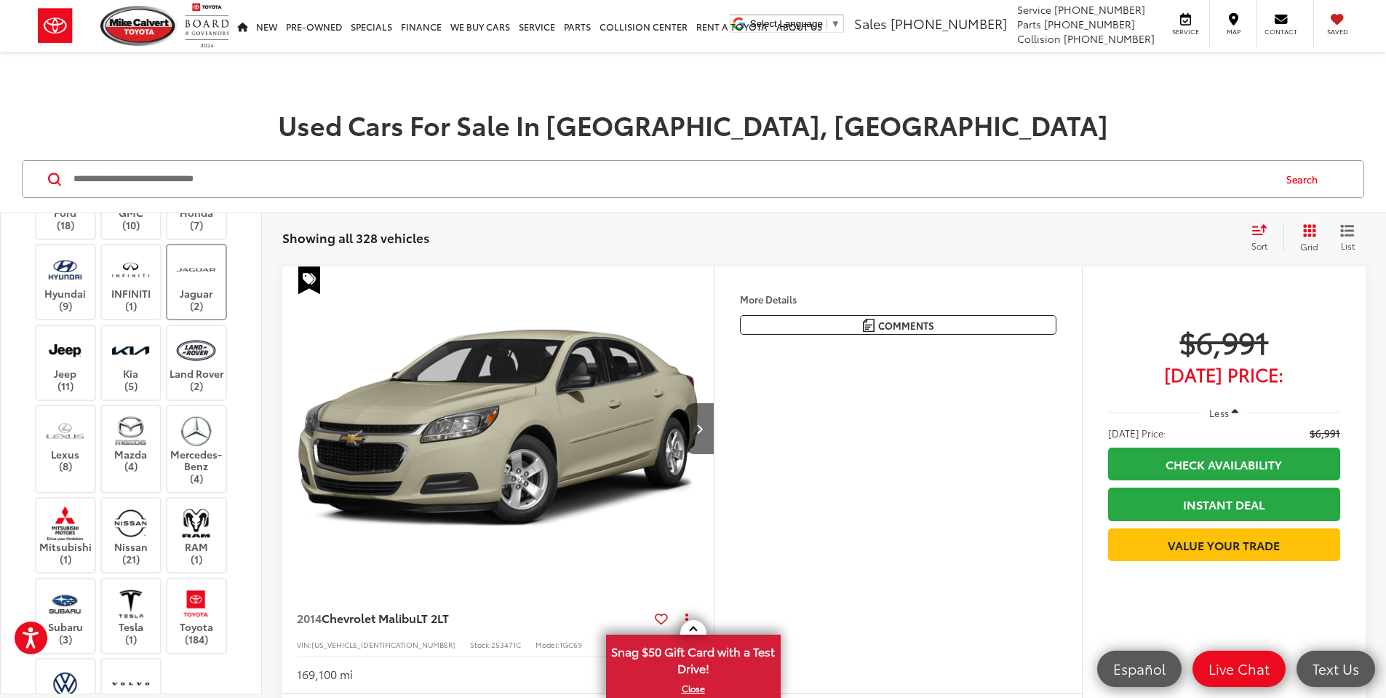
scroll to position [436, 0]
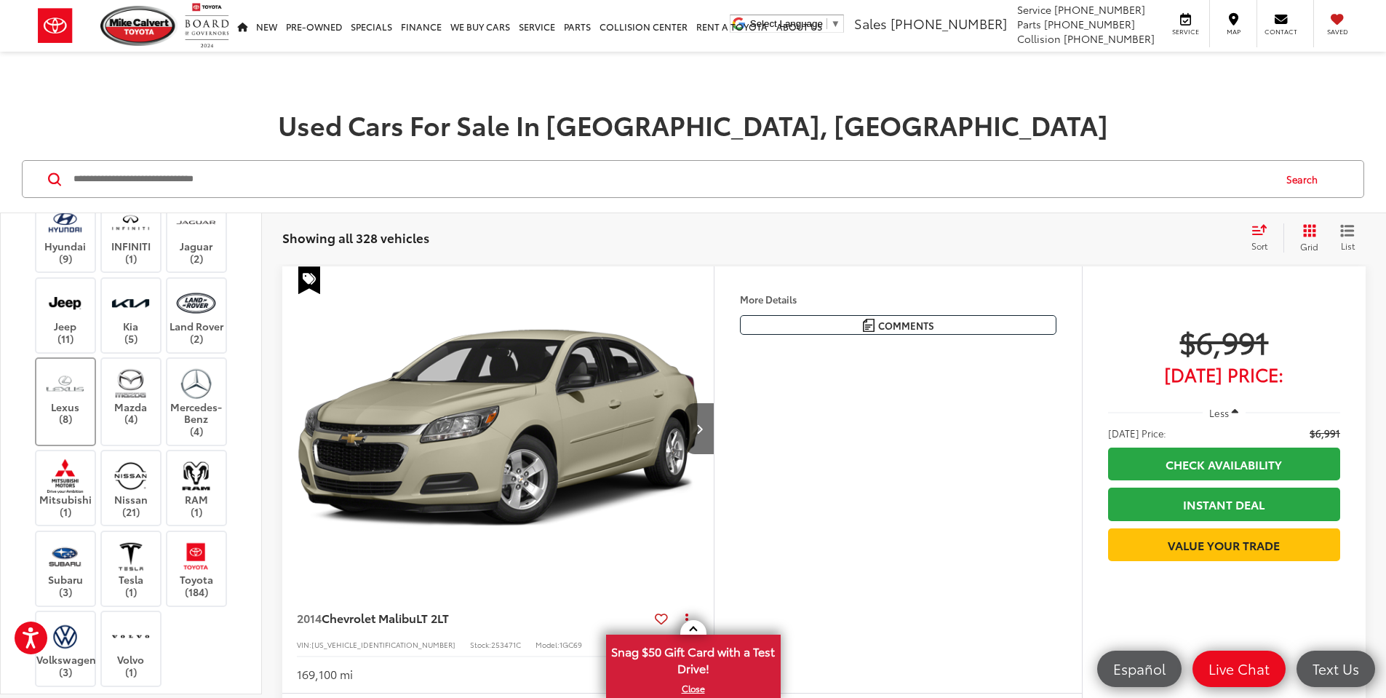
click at [75, 390] on img at bounding box center [65, 383] width 40 height 34
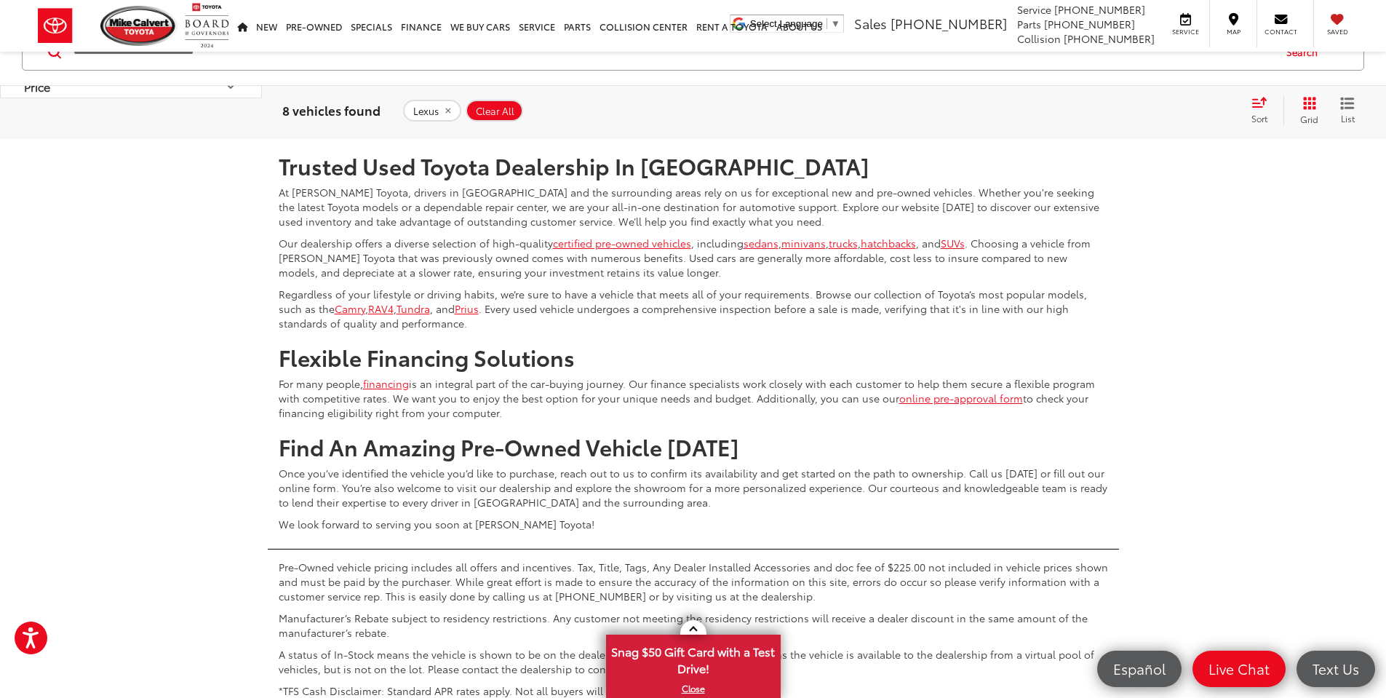
scroll to position [4219, 0]
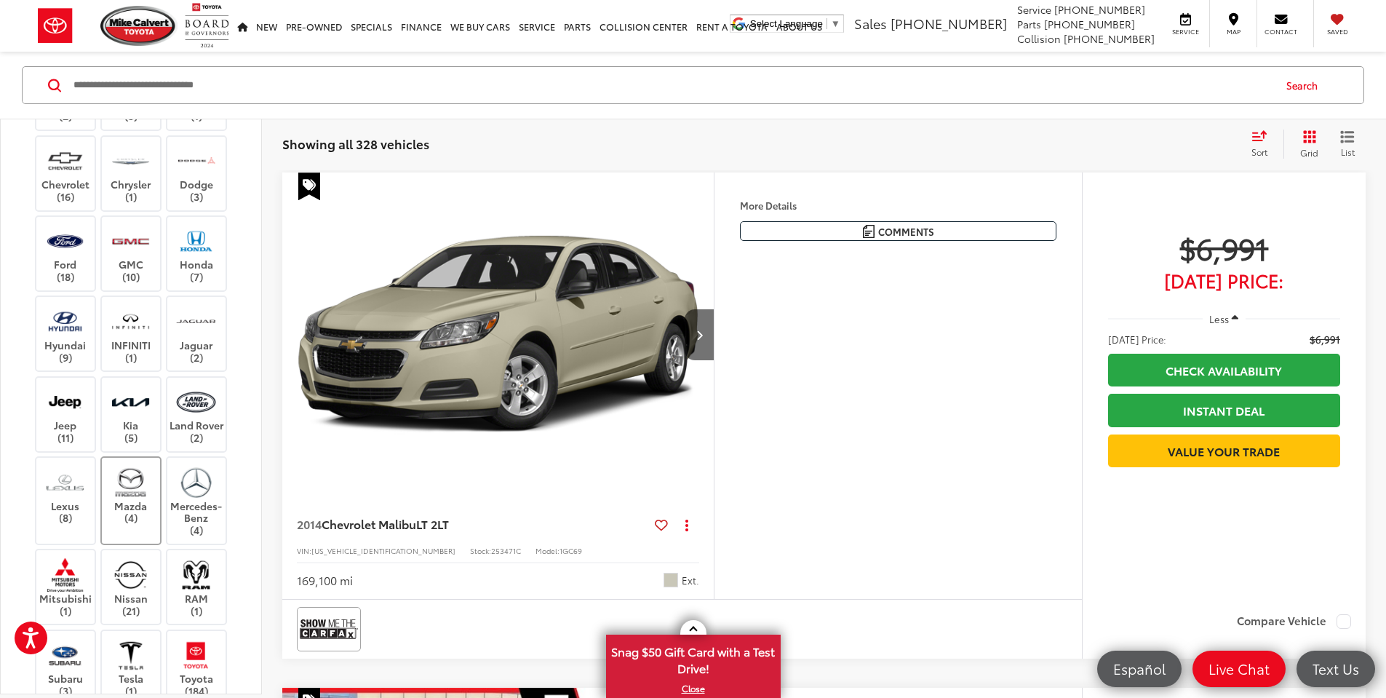
scroll to position [218, 0]
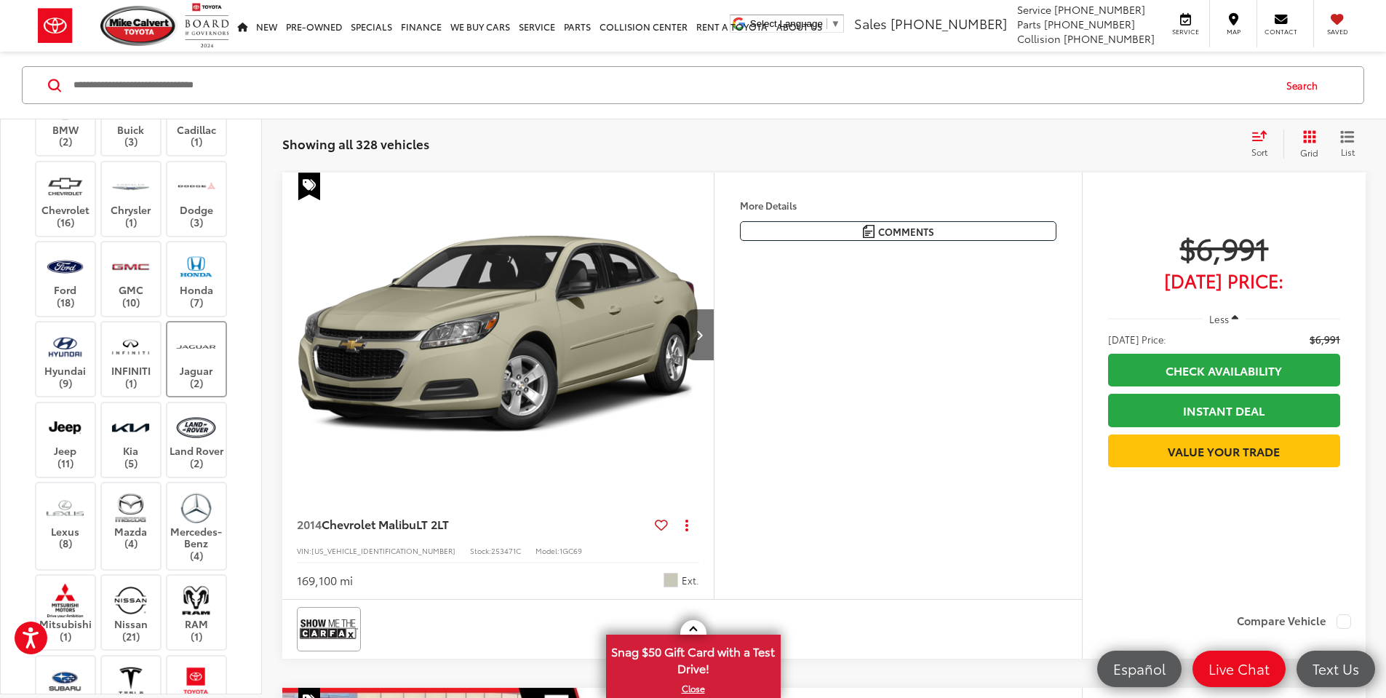
click at [202, 356] on img at bounding box center [196, 347] width 40 height 34
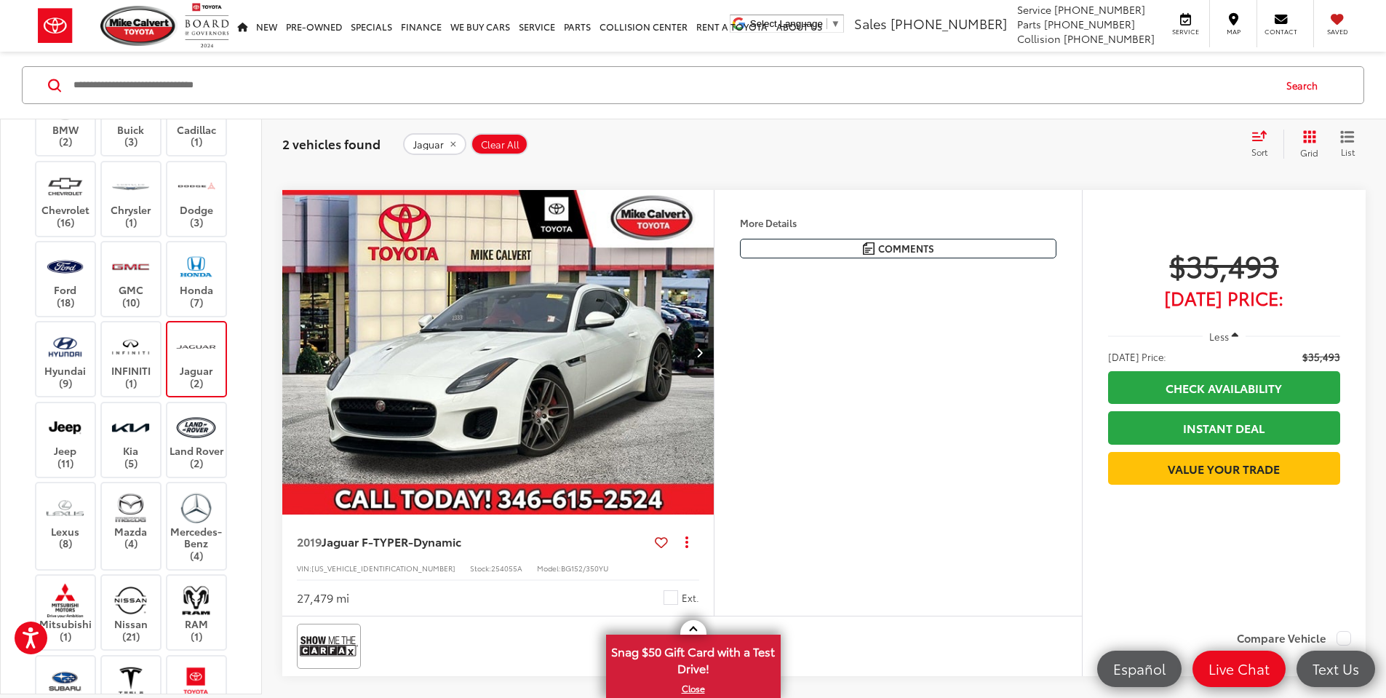
scroll to position [458, 0]
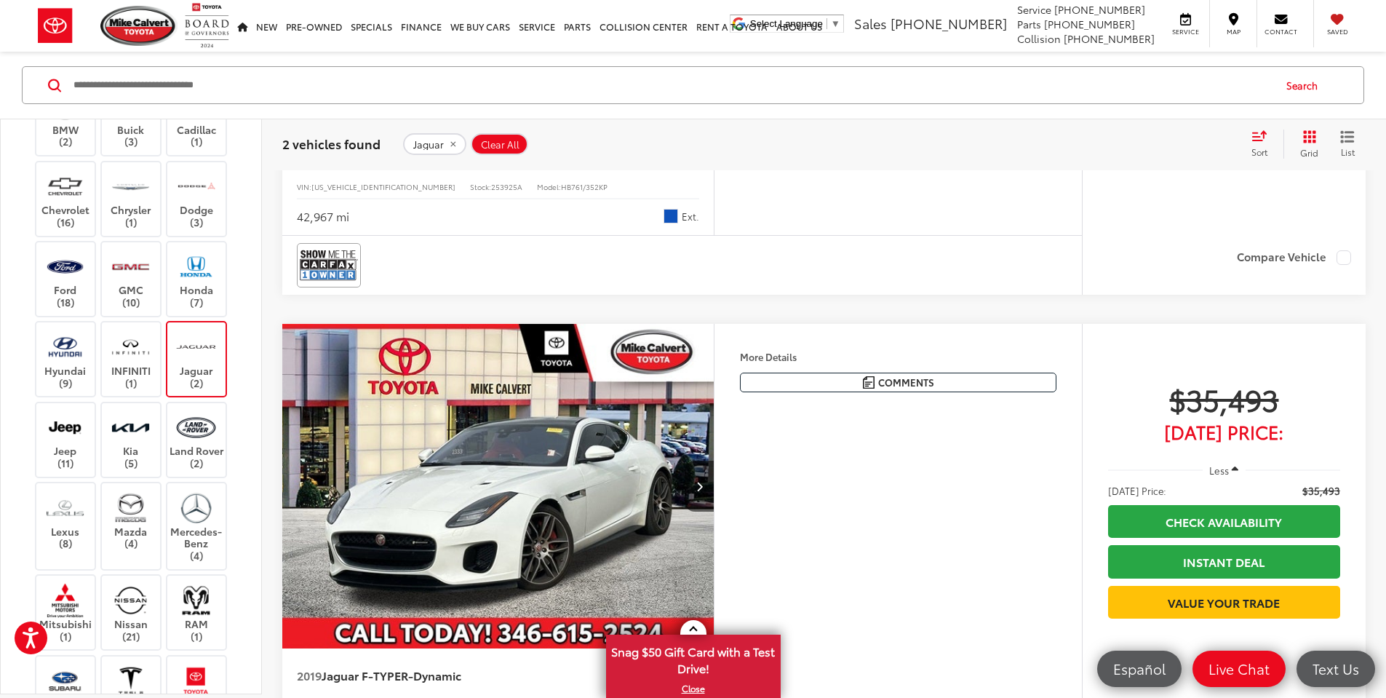
click at [204, 339] on img at bounding box center [196, 347] width 40 height 34
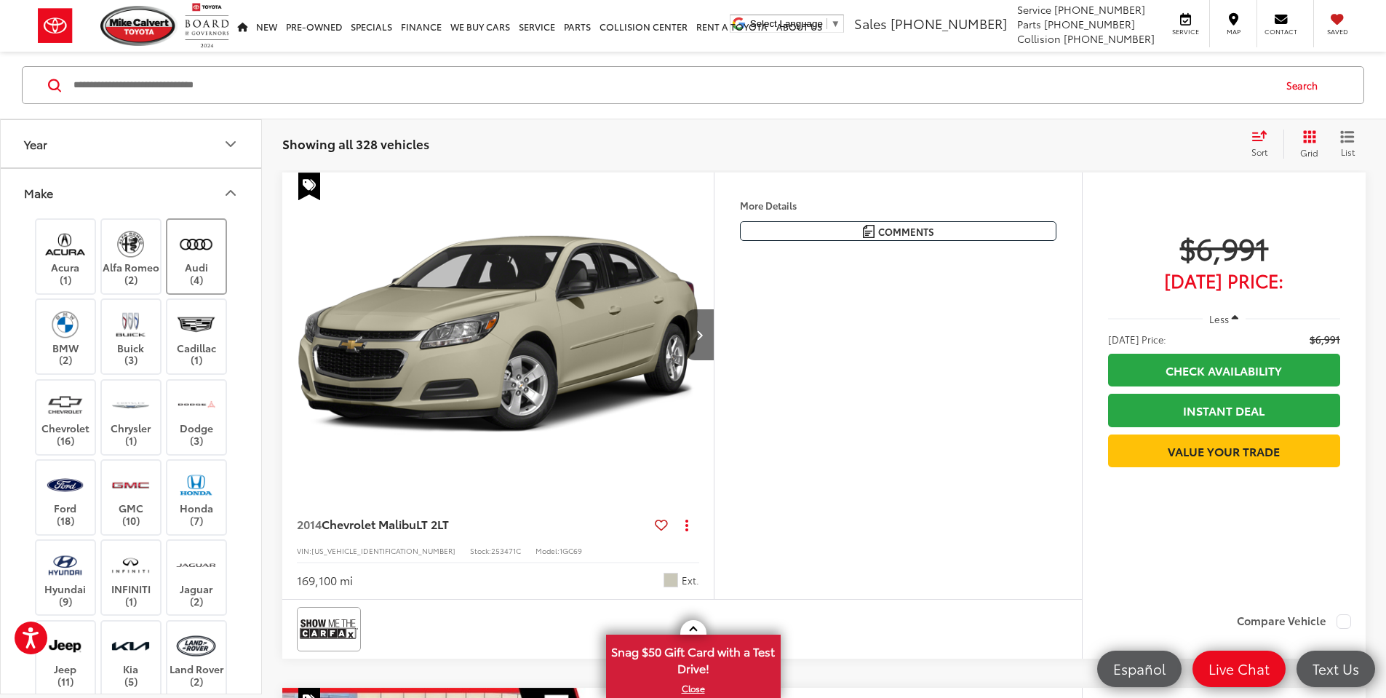
click at [189, 261] on label "Audi (4)" at bounding box center [196, 256] width 59 height 59
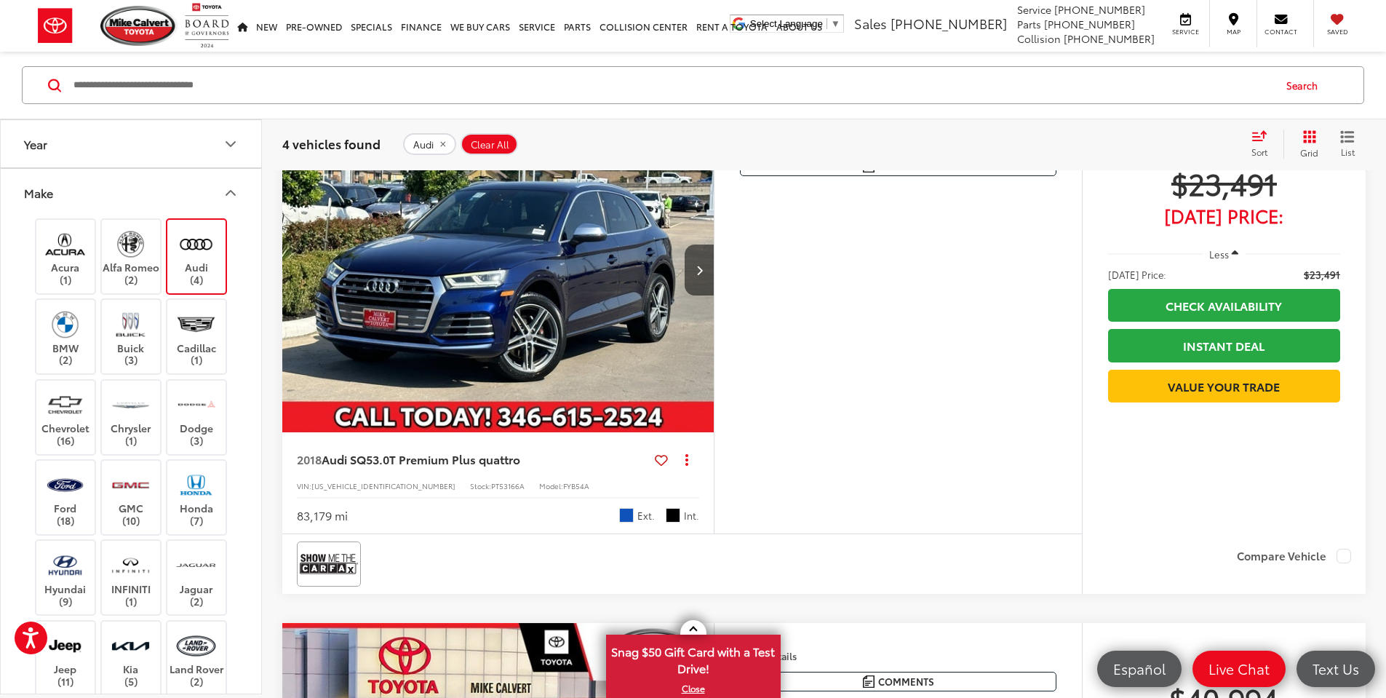
scroll to position [676, 0]
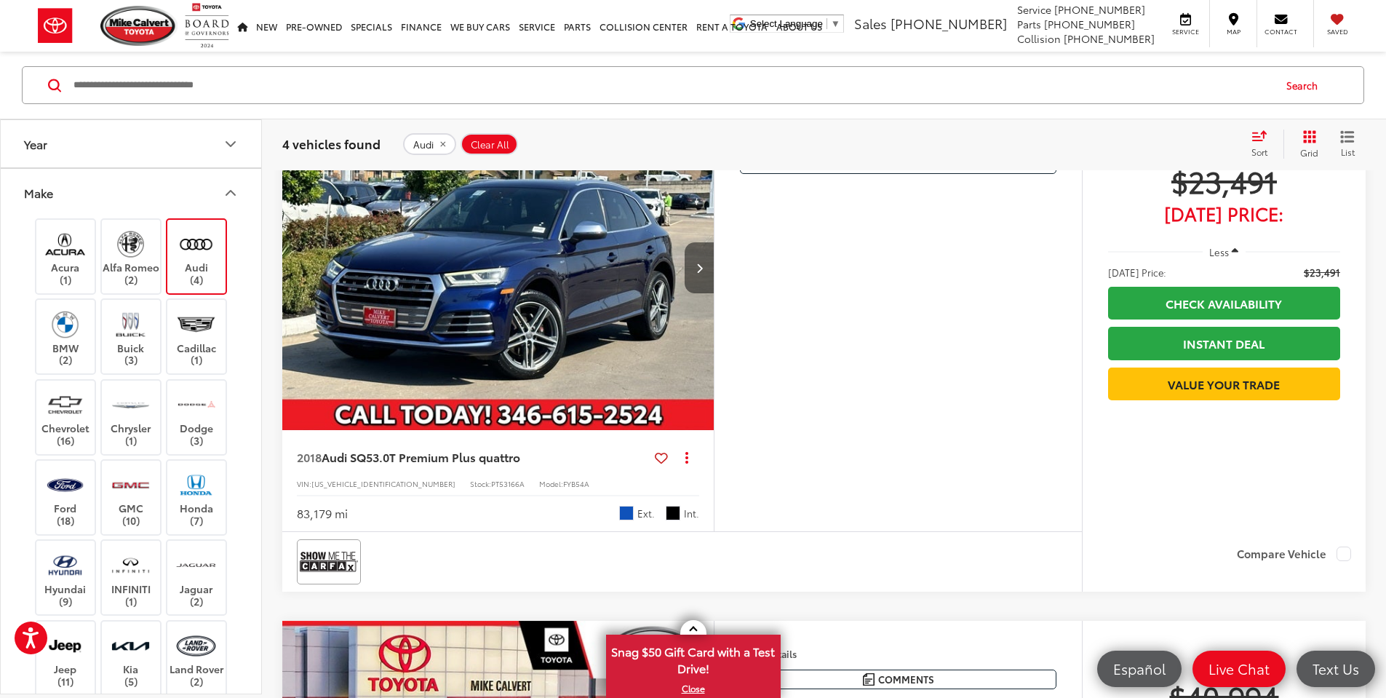
click at [714, 293] on button "Next image" at bounding box center [699, 267] width 29 height 51
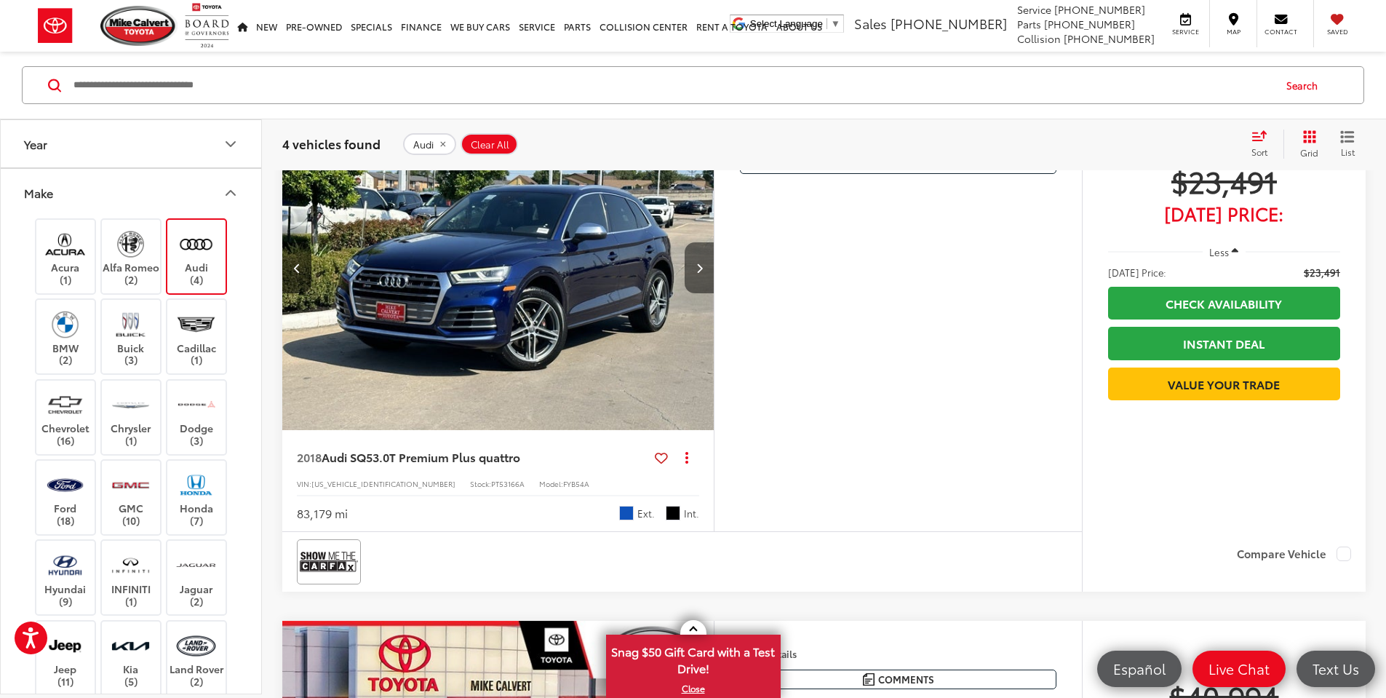
scroll to position [0, 551]
click at [714, 293] on button "Next image" at bounding box center [699, 267] width 29 height 51
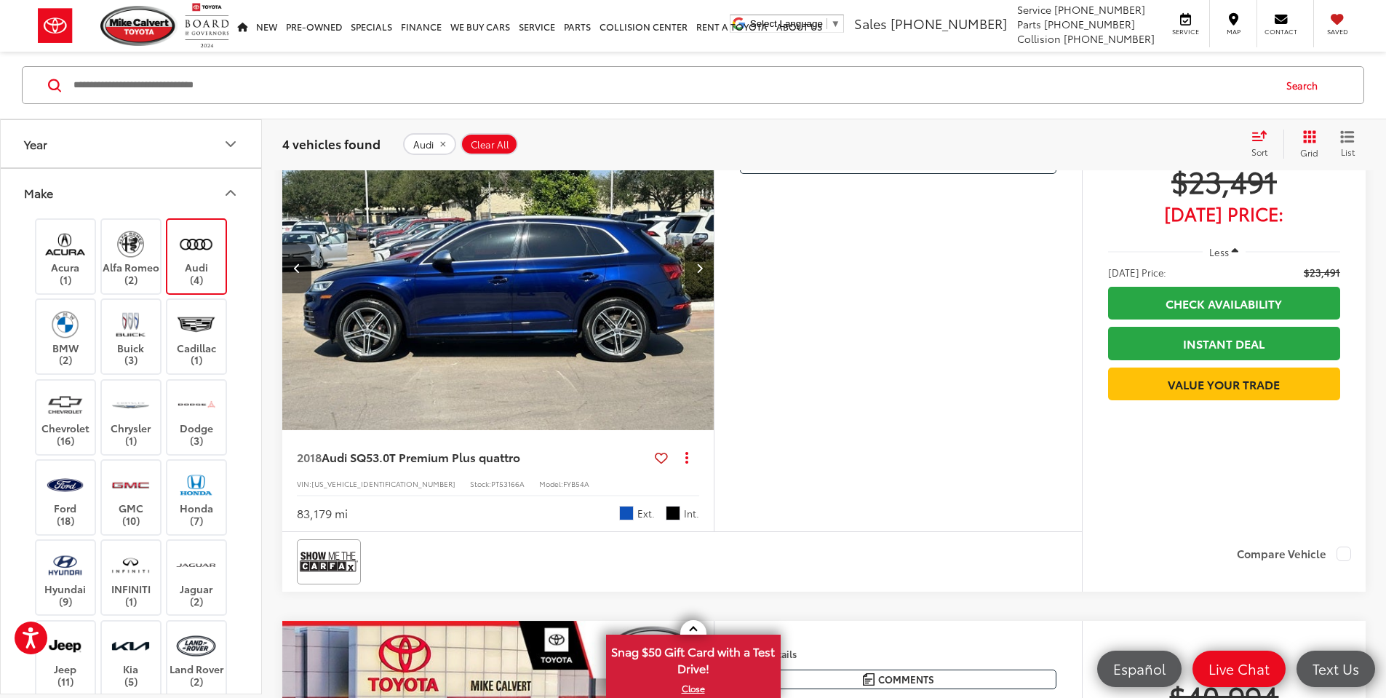
scroll to position [0, 1104]
click at [714, 293] on button "Next image" at bounding box center [699, 267] width 29 height 51
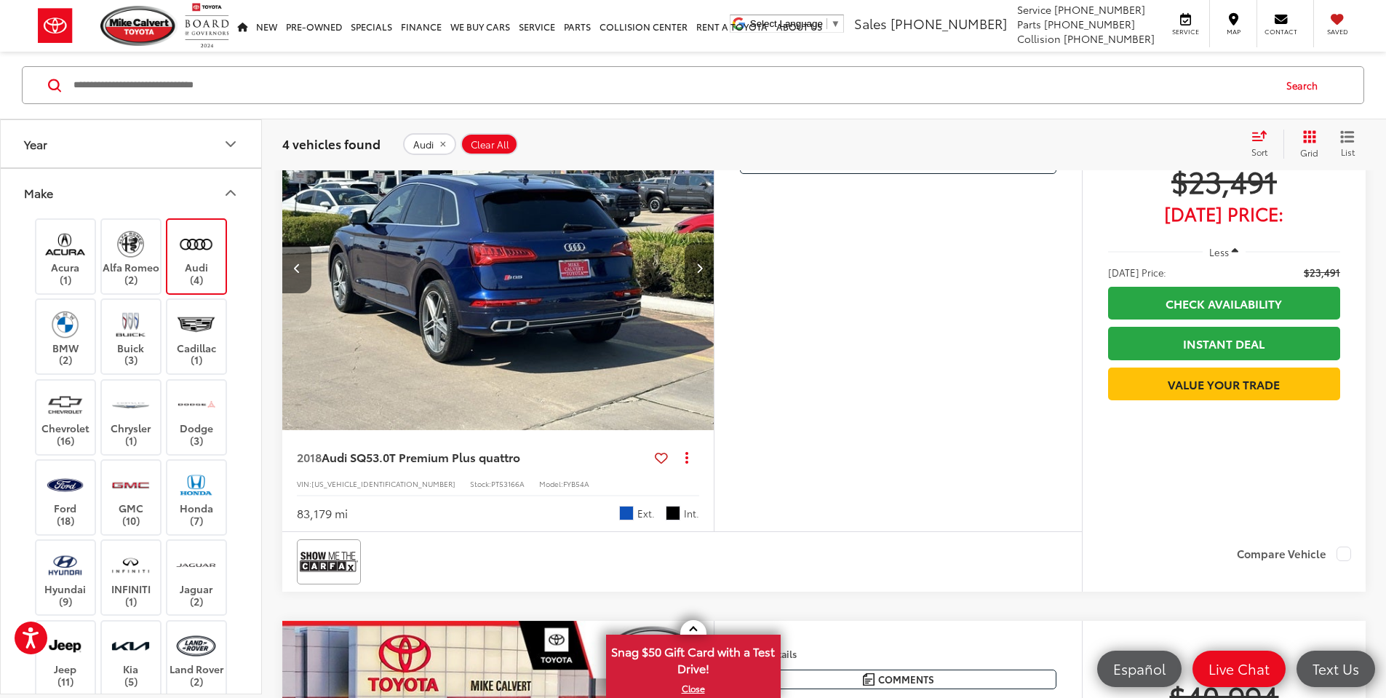
click at [714, 293] on button "Next image" at bounding box center [699, 267] width 29 height 51
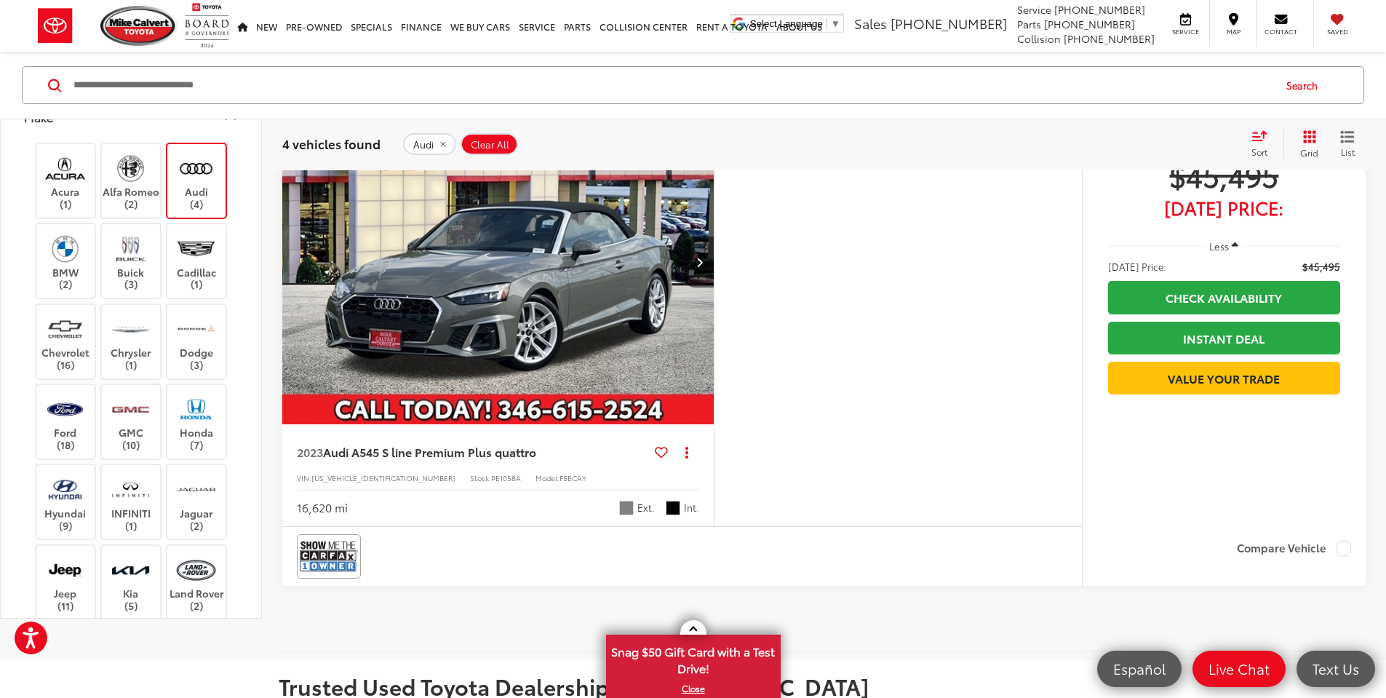
scroll to position [1694, 0]
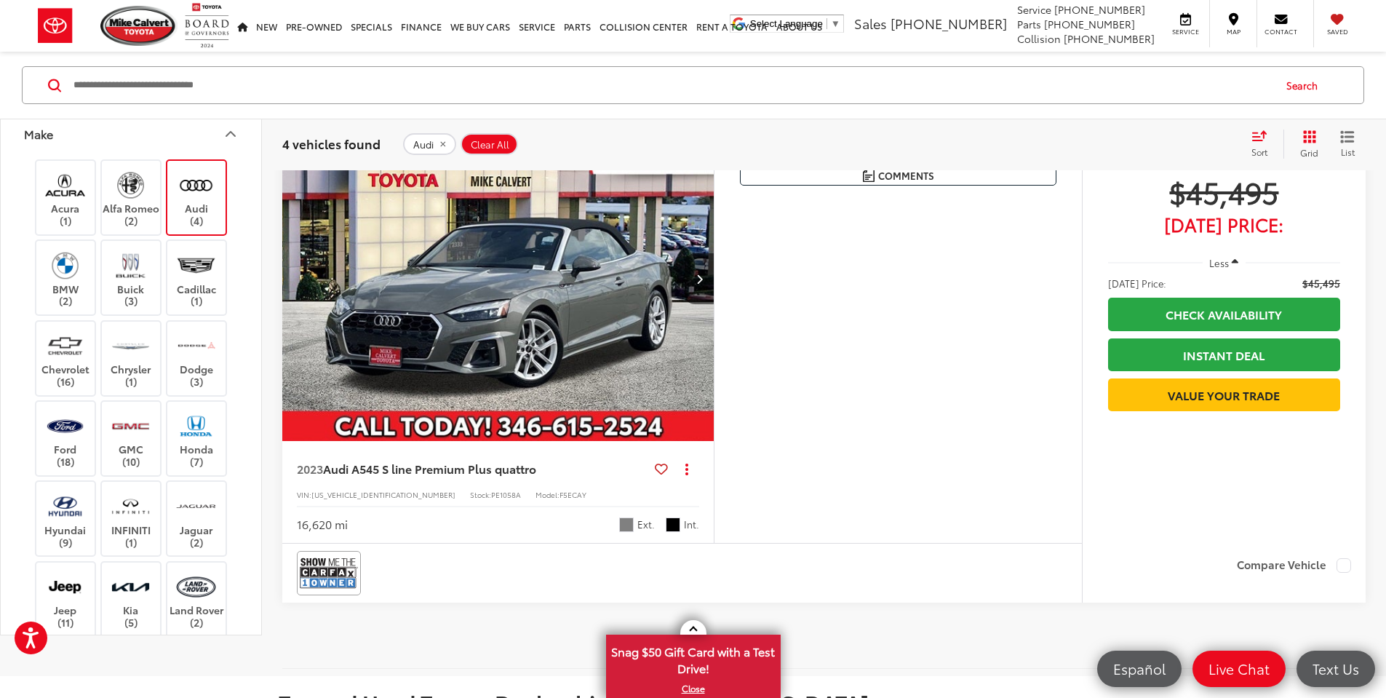
click at [197, 227] on label "Audi (4)" at bounding box center [196, 197] width 59 height 59
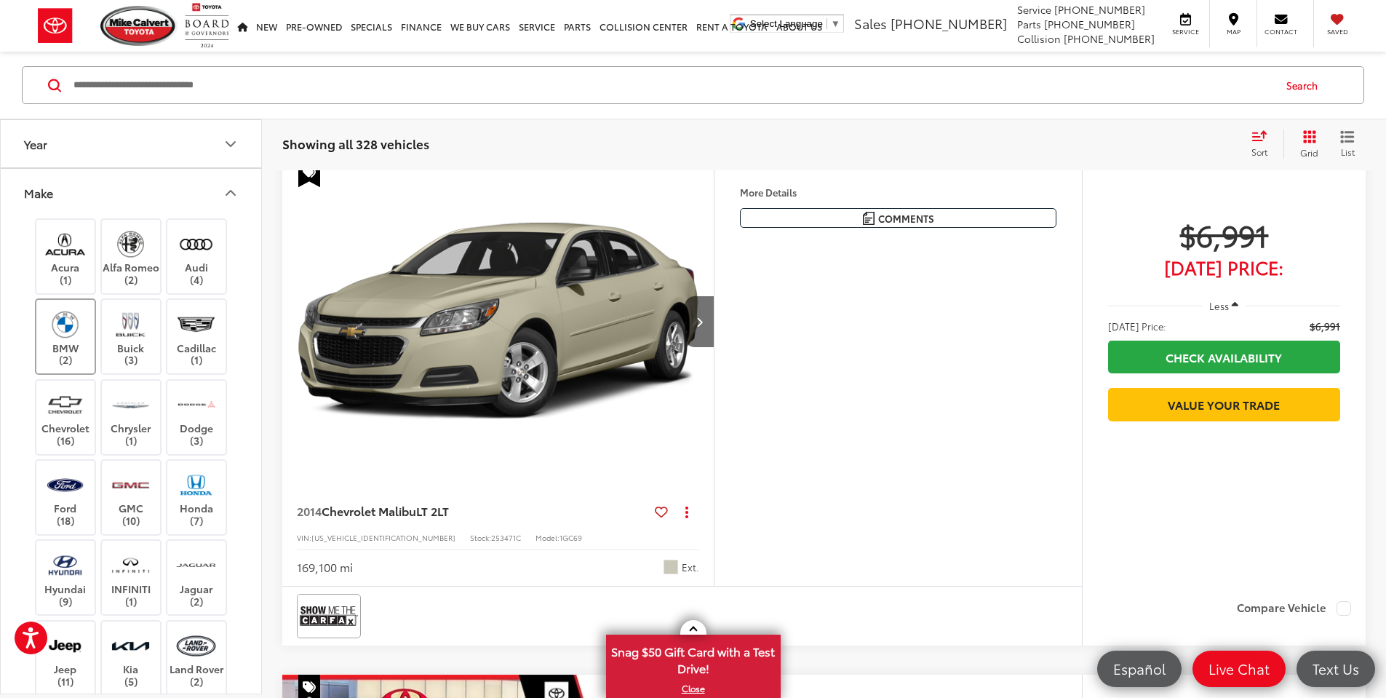
scroll to position [94, 0]
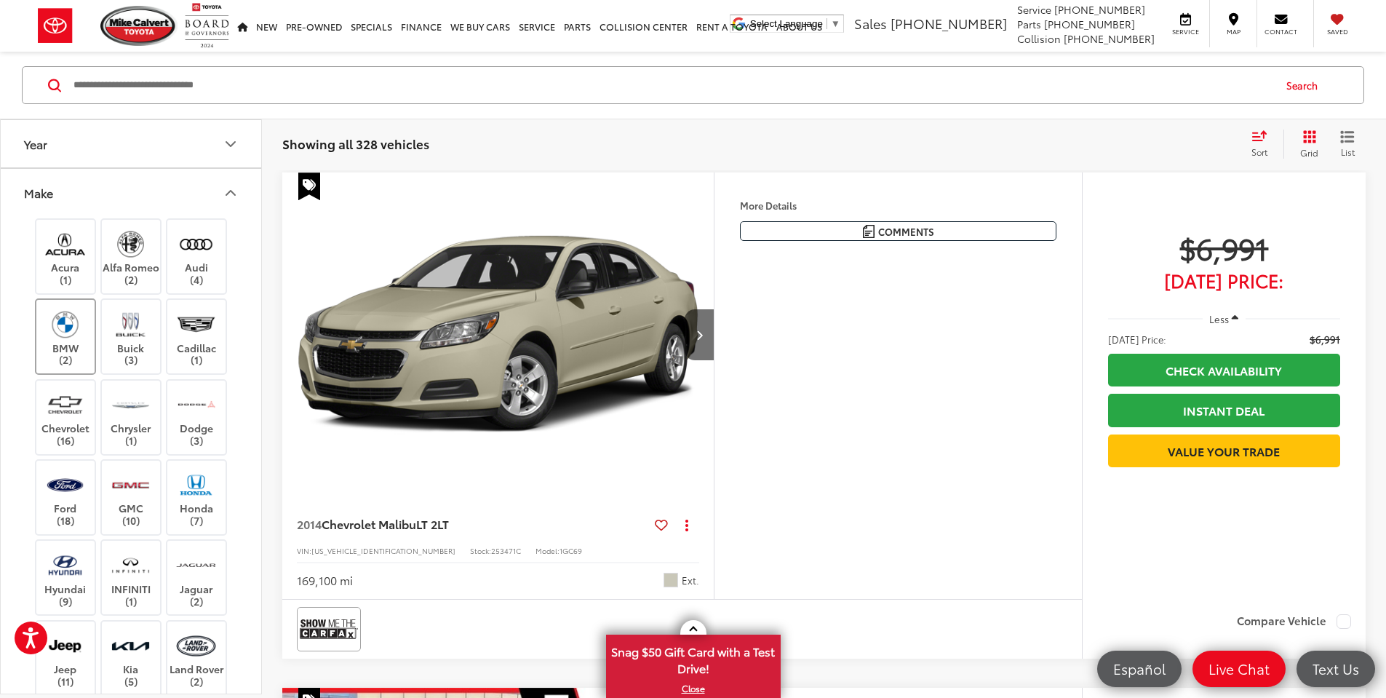
click at [75, 319] on img at bounding box center [65, 324] width 40 height 34
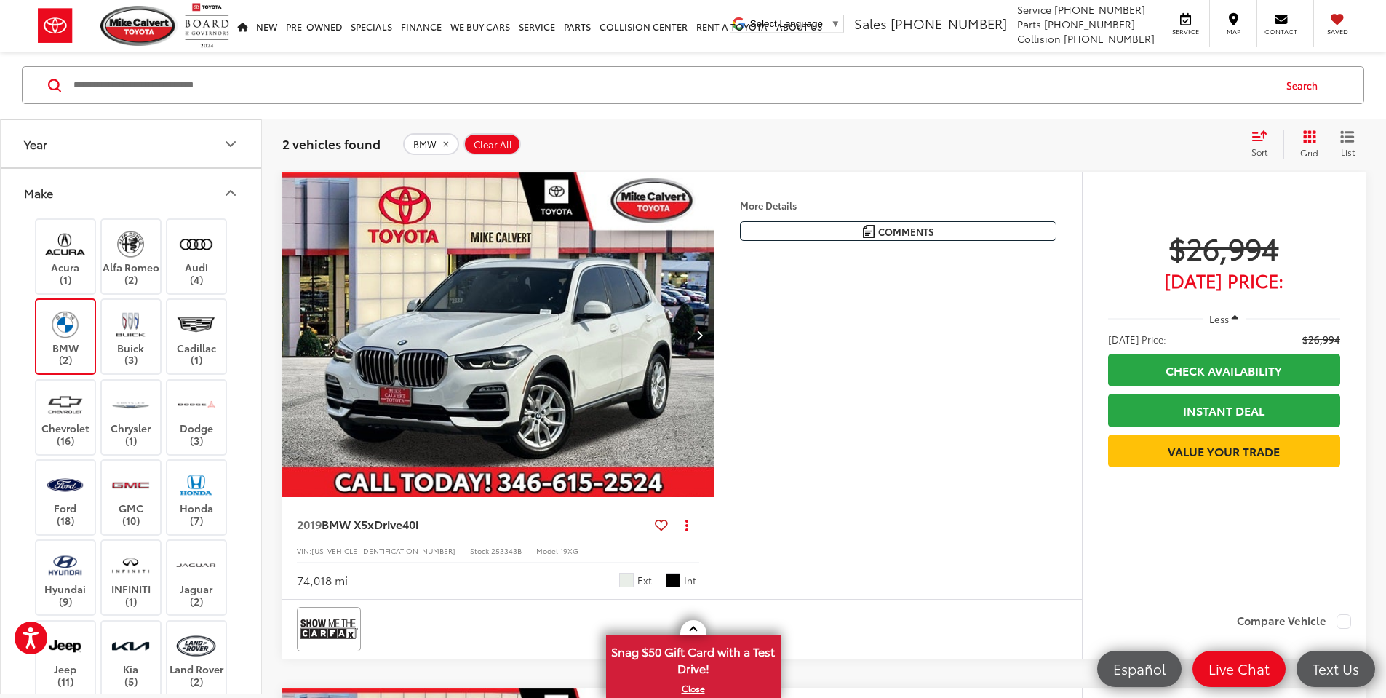
click at [703, 340] on icon "Next image" at bounding box center [699, 335] width 7 height 10
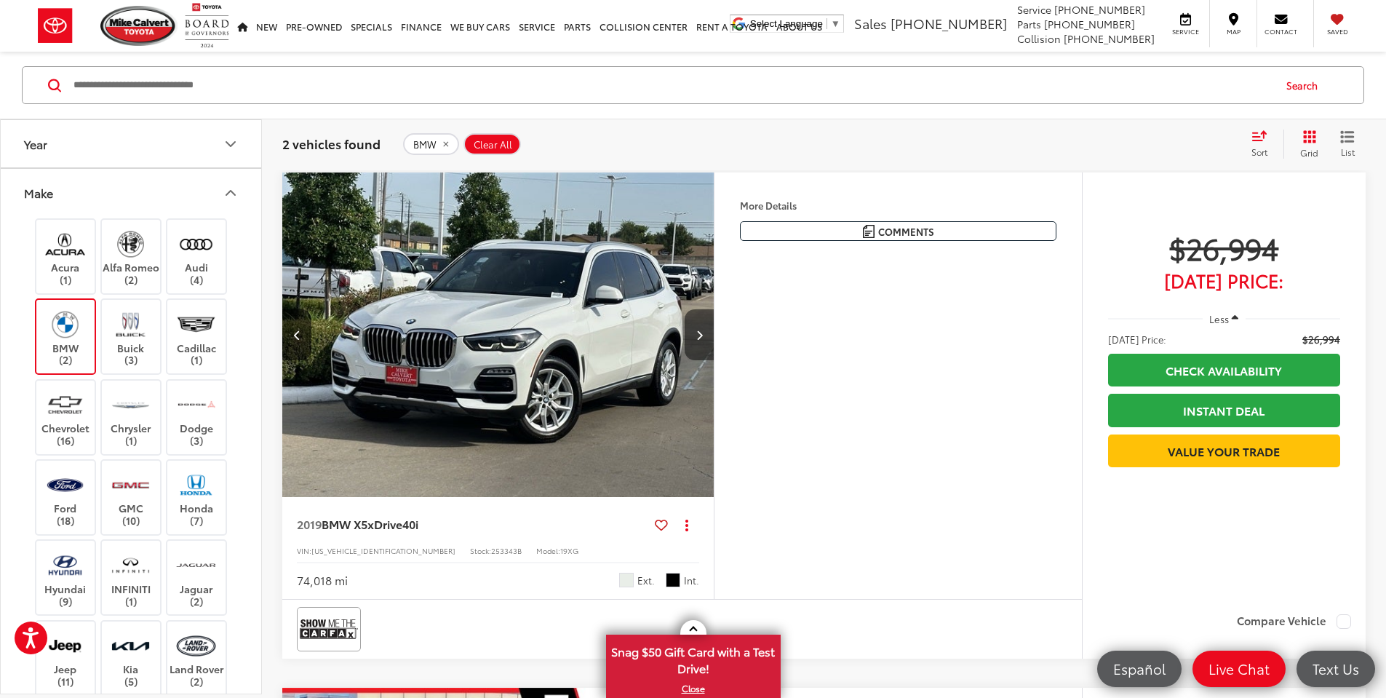
click at [703, 340] on icon "Next image" at bounding box center [699, 335] width 7 height 10
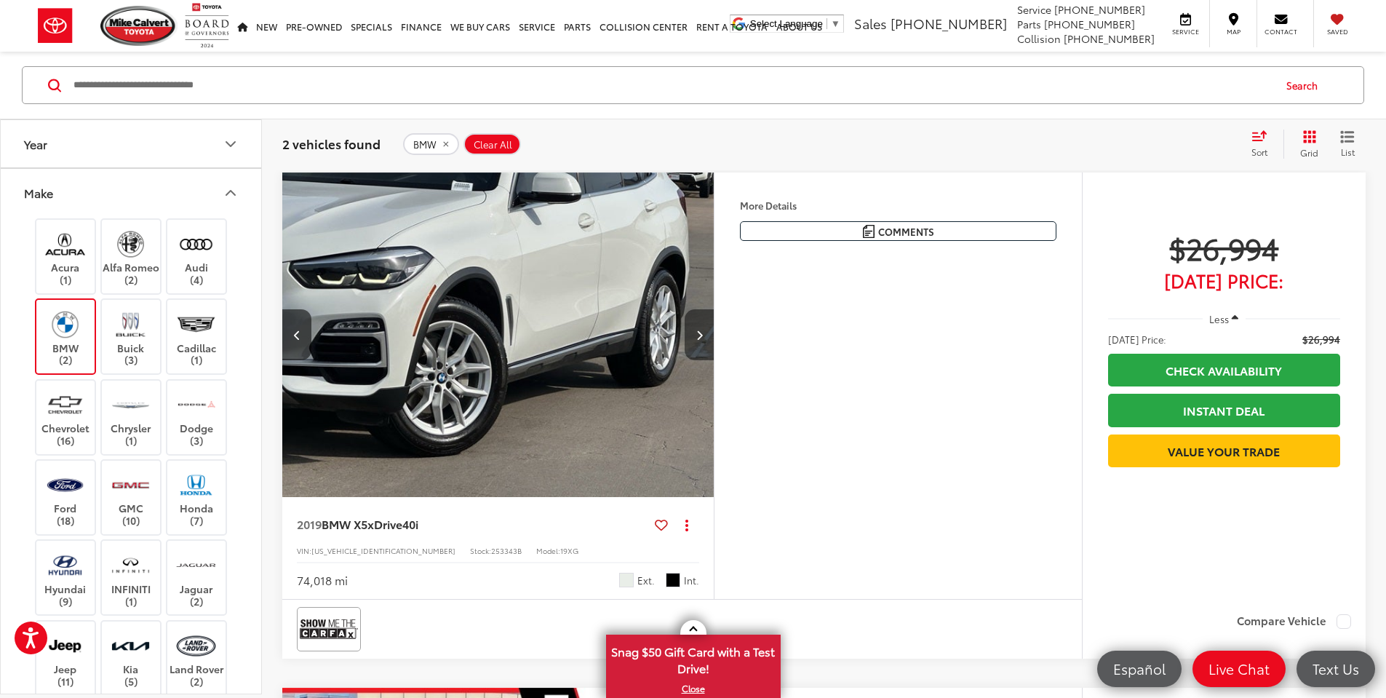
click at [703, 340] on icon "Next image" at bounding box center [699, 335] width 7 height 10
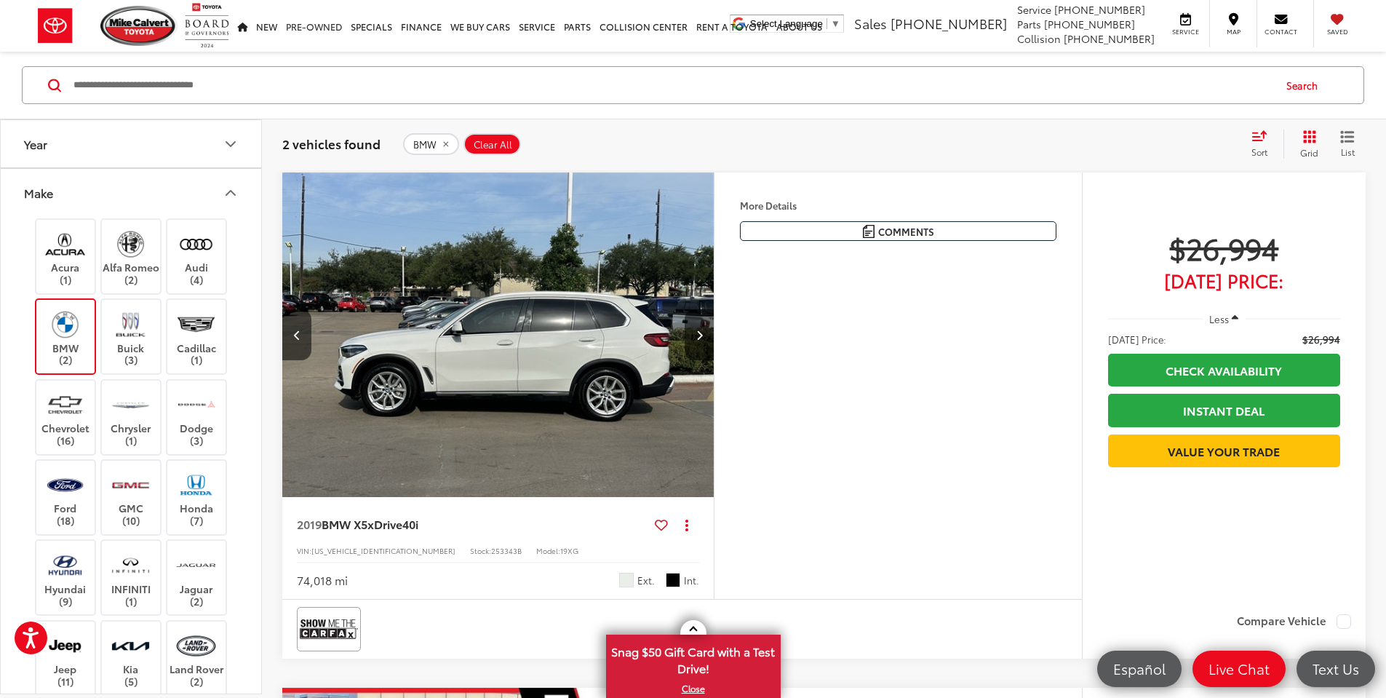
scroll to position [0, 1655]
